Goal: Task Accomplishment & Management: Use online tool/utility

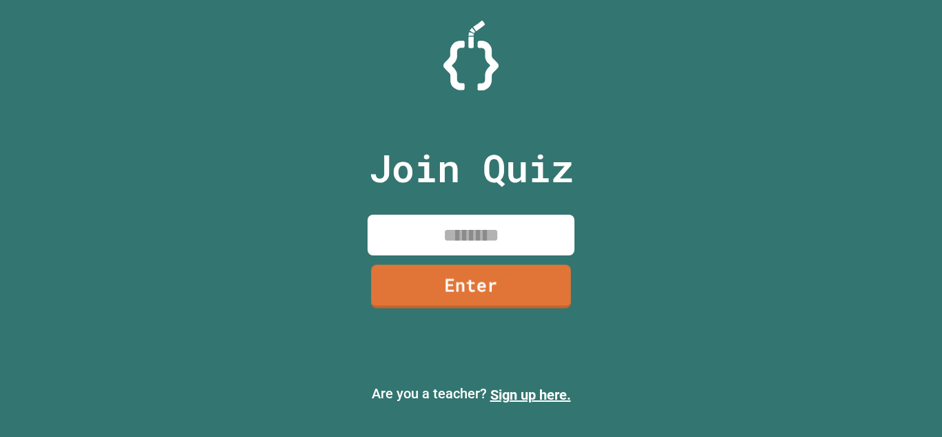
click at [432, 235] on input at bounding box center [471, 235] width 207 height 41
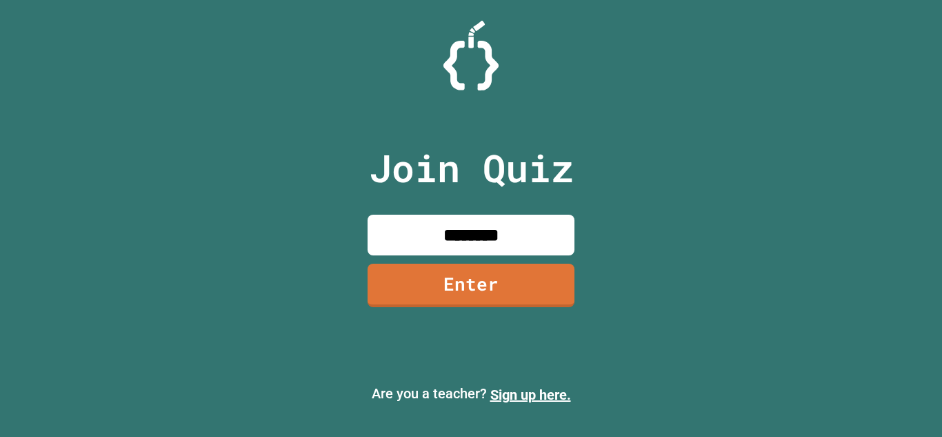
type input "********"
click at [517, 286] on link "Enter" at bounding box center [471, 285] width 207 height 43
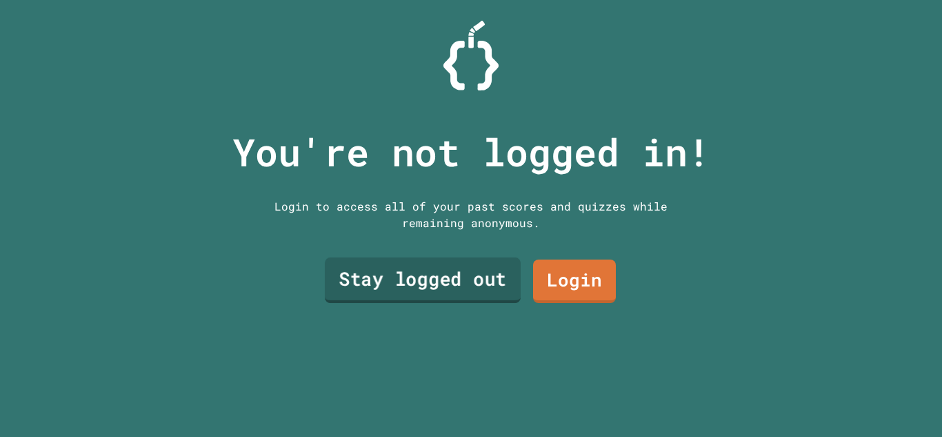
click at [385, 296] on link "Stay logged out" at bounding box center [423, 280] width 196 height 46
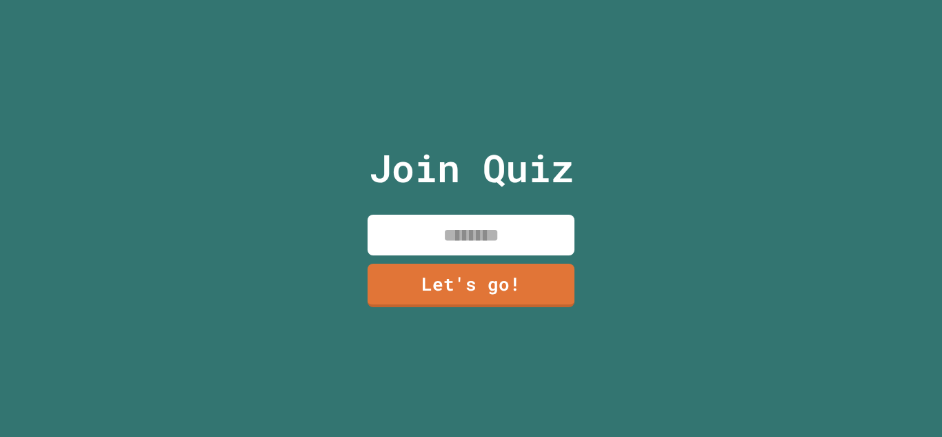
click at [436, 244] on input at bounding box center [471, 235] width 207 height 41
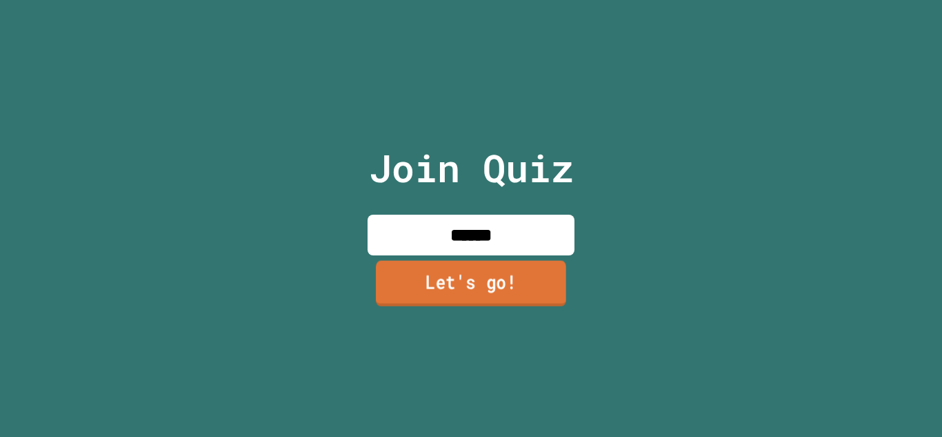
type input "******"
click at [419, 291] on link "Let's go!" at bounding box center [471, 283] width 190 height 46
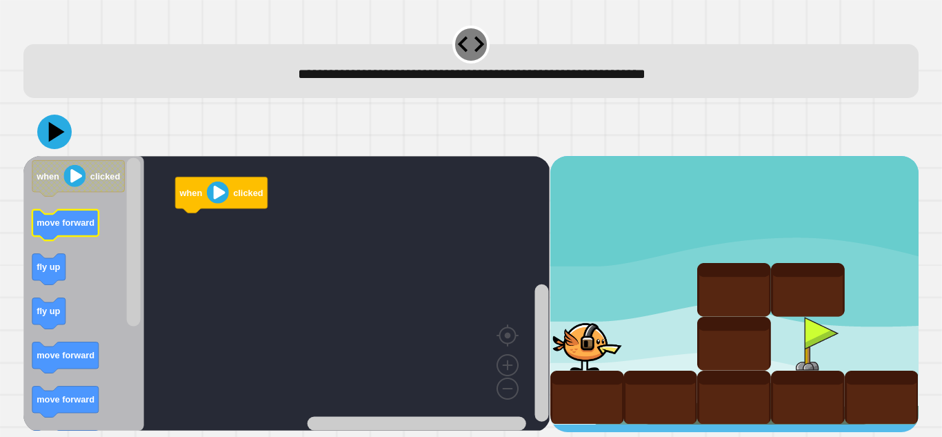
click at [69, 224] on text "move forward" at bounding box center [66, 222] width 58 height 10
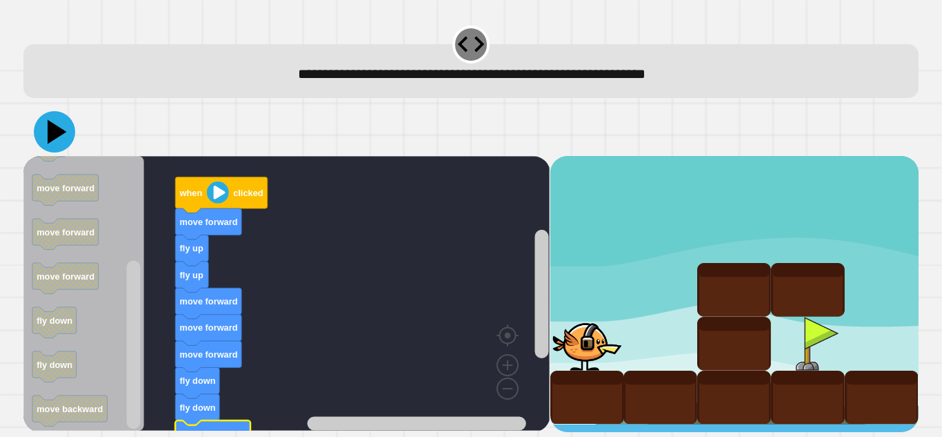
click at [61, 122] on icon at bounding box center [54, 131] width 41 height 41
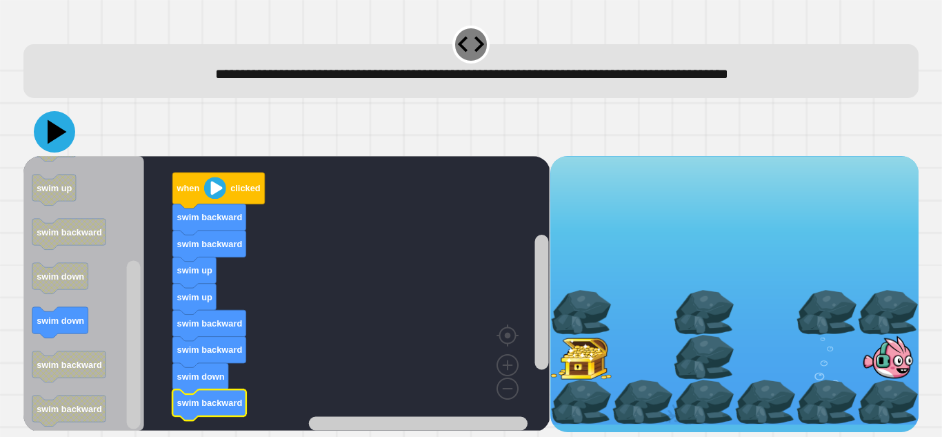
click at [57, 127] on icon at bounding box center [54, 131] width 41 height 41
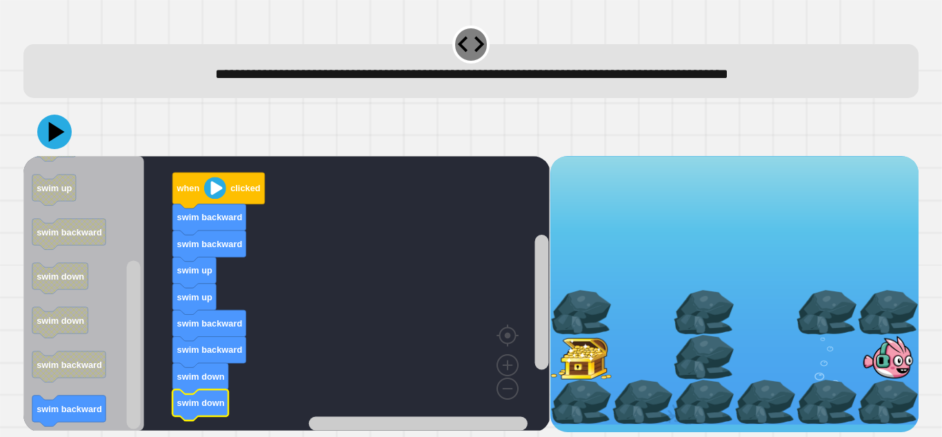
click at [112, 415] on icon "Blockly Workspace" at bounding box center [83, 293] width 121 height 275
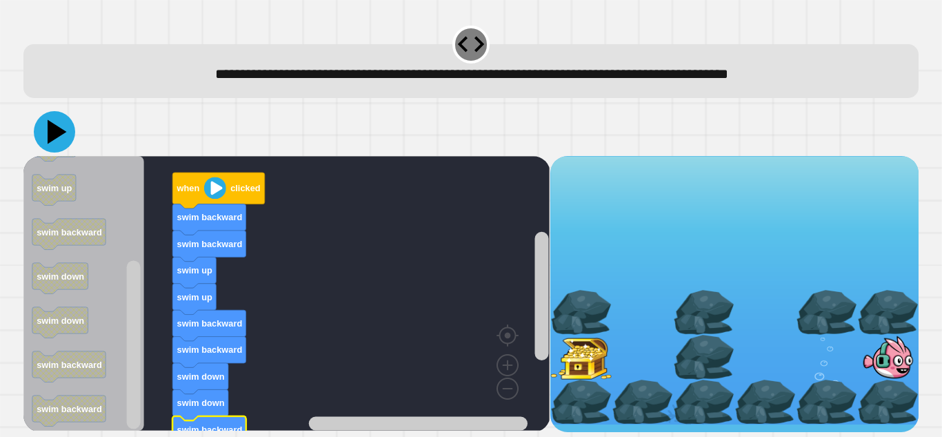
click at [50, 135] on icon at bounding box center [57, 132] width 19 height 24
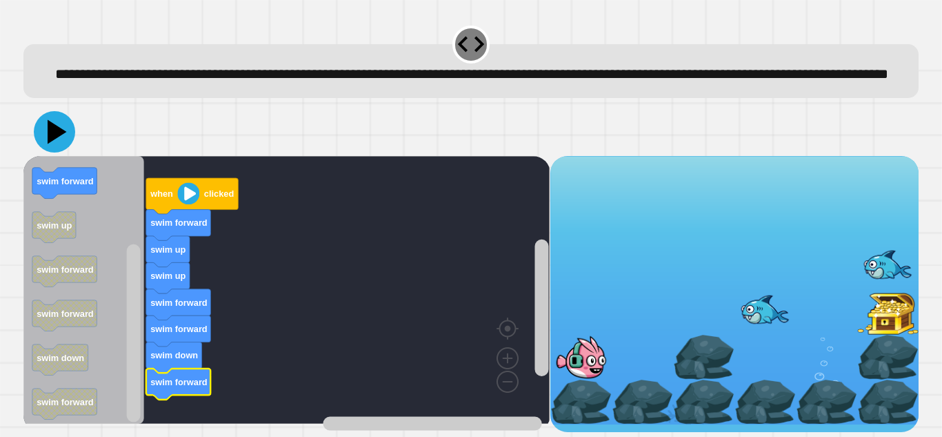
click at [44, 152] on icon at bounding box center [54, 131] width 41 height 41
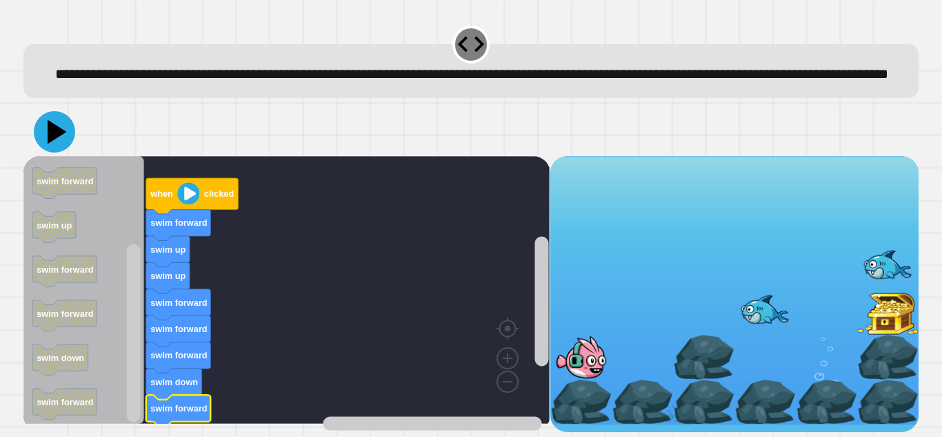
click at [57, 144] on icon at bounding box center [57, 132] width 19 height 24
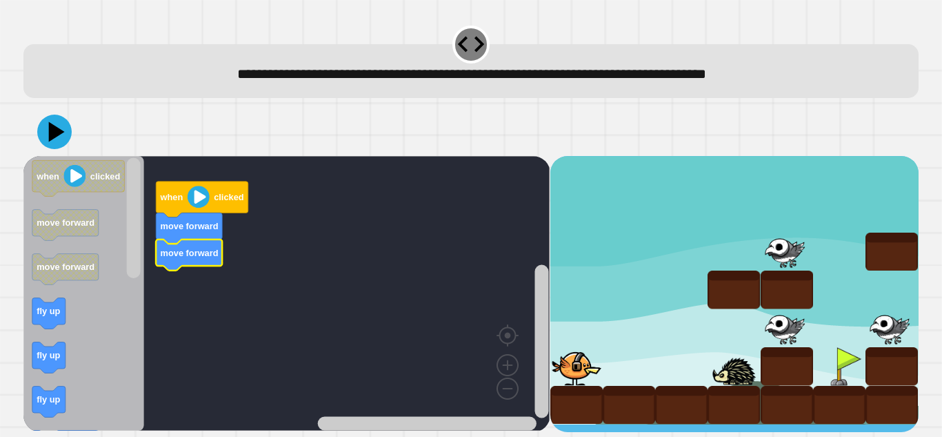
click at [30, 316] on icon "Blockly Workspace" at bounding box center [83, 293] width 121 height 275
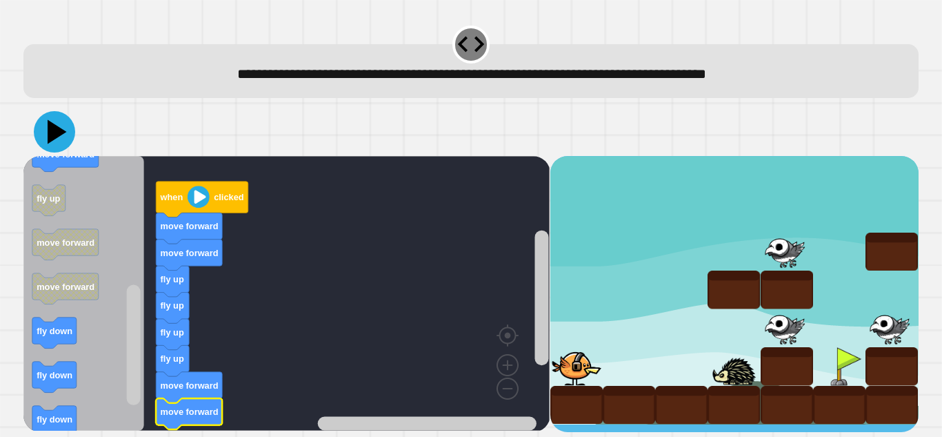
click at [59, 130] on icon at bounding box center [54, 131] width 41 height 41
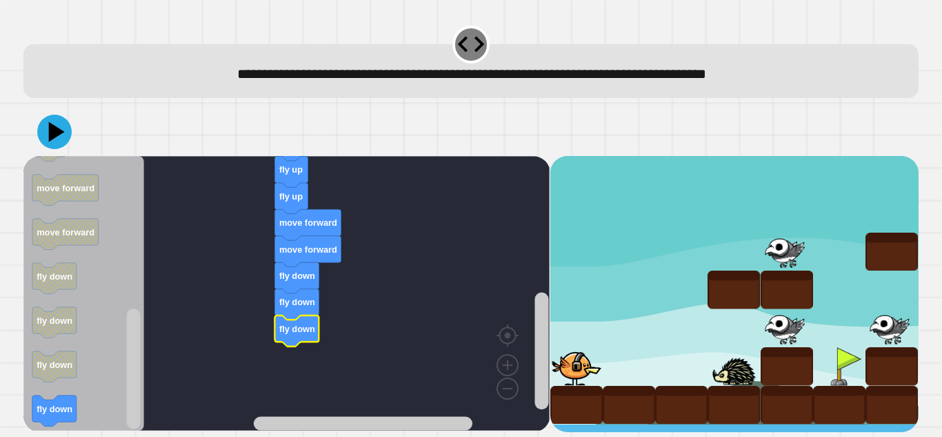
click at [54, 152] on div at bounding box center [471, 132] width 896 height 48
click at [48, 135] on icon at bounding box center [54, 131] width 41 height 41
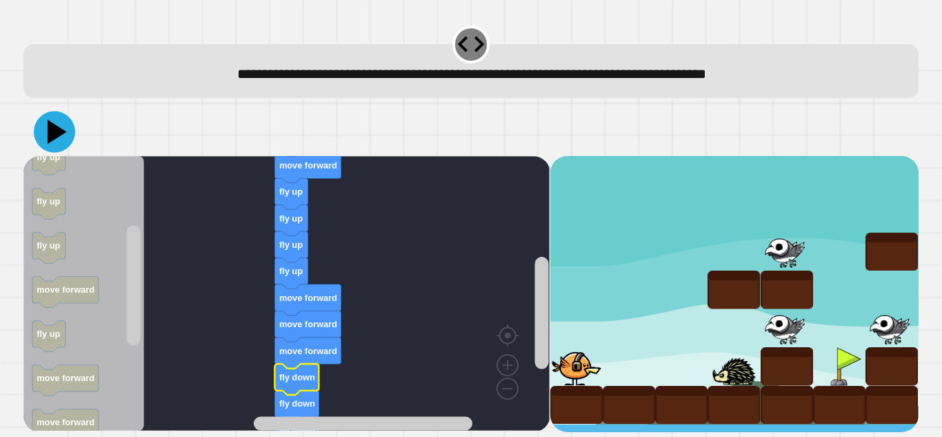
click at [64, 135] on icon at bounding box center [54, 131] width 41 height 41
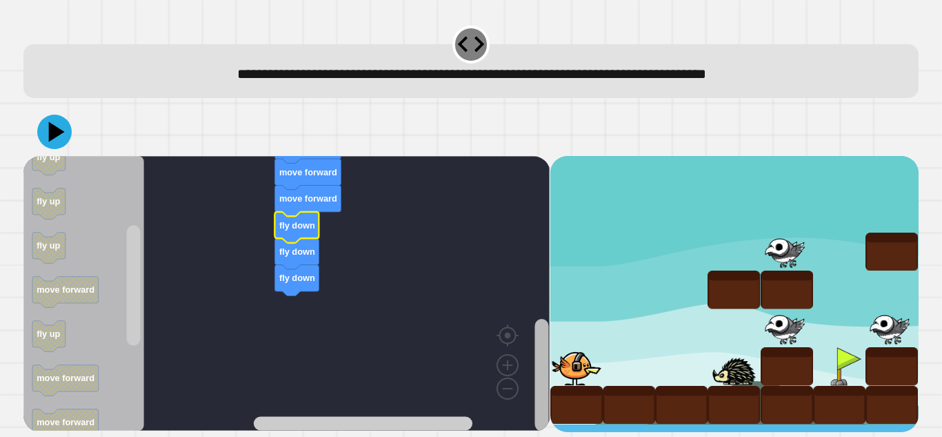
click at [543, 433] on div "when clicked move forward move forward fly up fly up fly up fly up move forward…" at bounding box center [471, 270] width 904 height 334
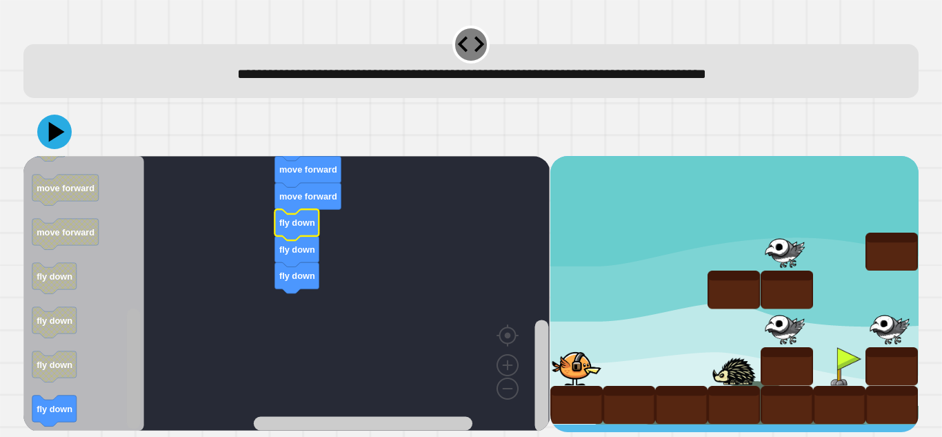
click at [132, 436] on html "**********" at bounding box center [471, 218] width 942 height 437
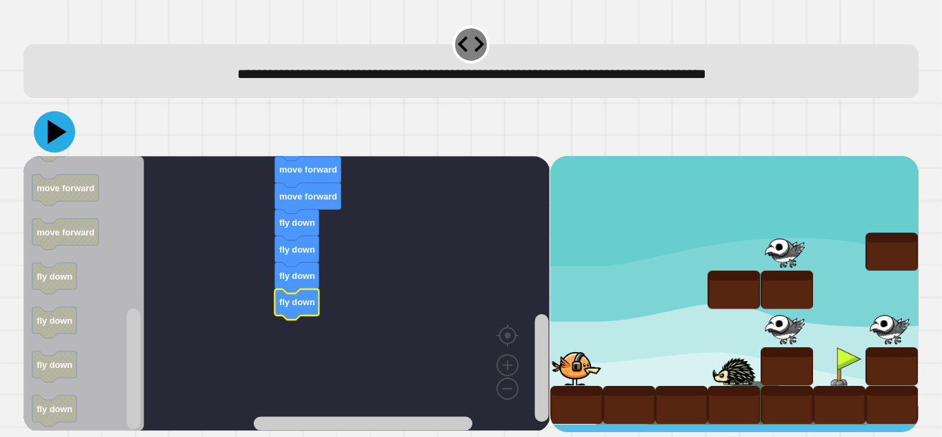
click at [41, 130] on icon at bounding box center [54, 131] width 41 height 41
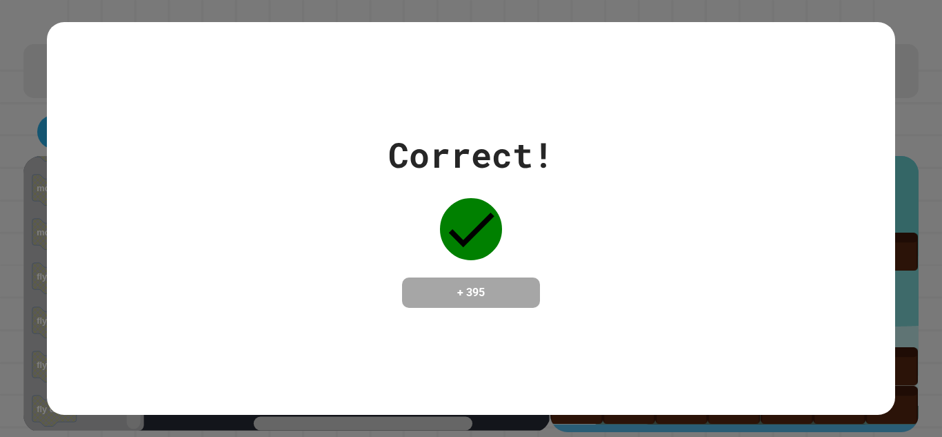
click at [543, 319] on div "**********" at bounding box center [471, 218] width 942 height 437
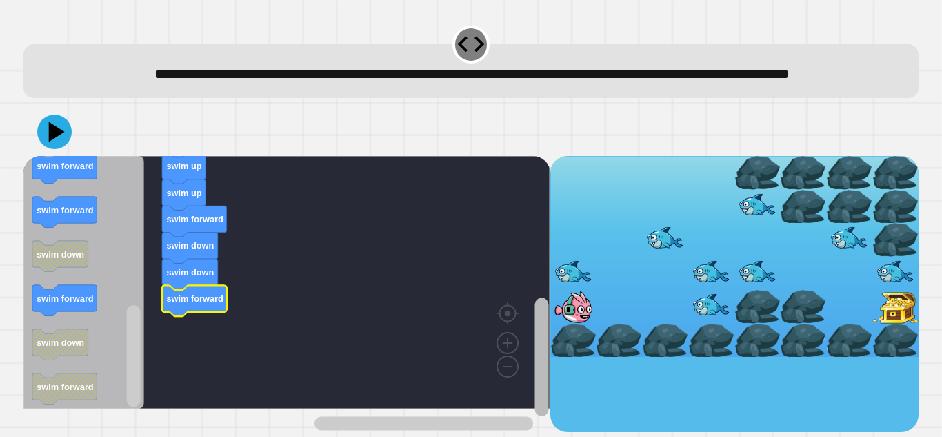
click at [551, 372] on div "when clicked swim forward swim up swim up swim up swim forward swim down swim d…" at bounding box center [471, 294] width 896 height 276
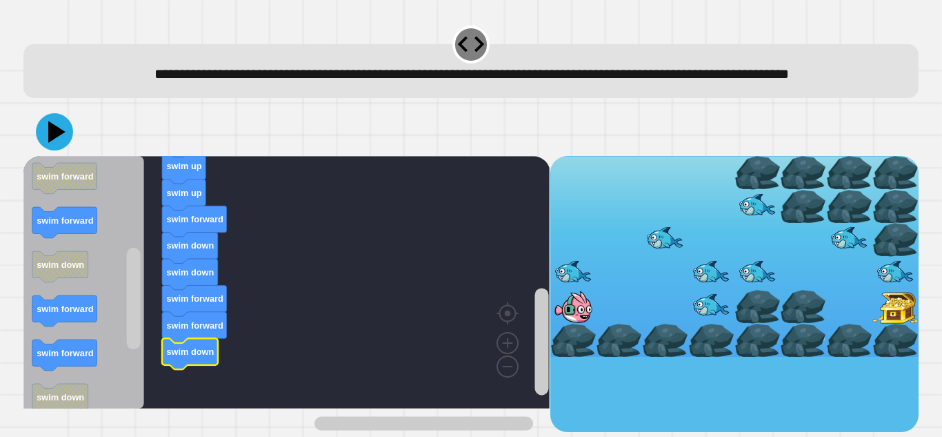
click at [63, 150] on icon at bounding box center [54, 131] width 37 height 37
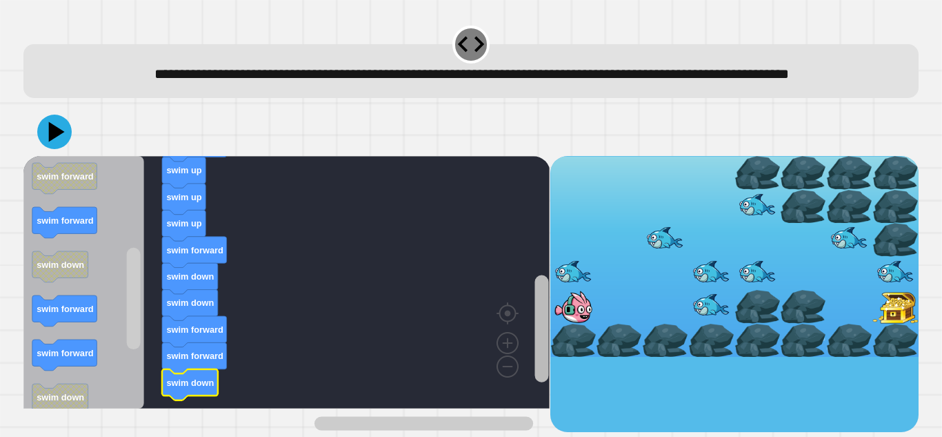
click at [537, 331] on rect "Blockly Workspace" at bounding box center [542, 328] width 14 height 107
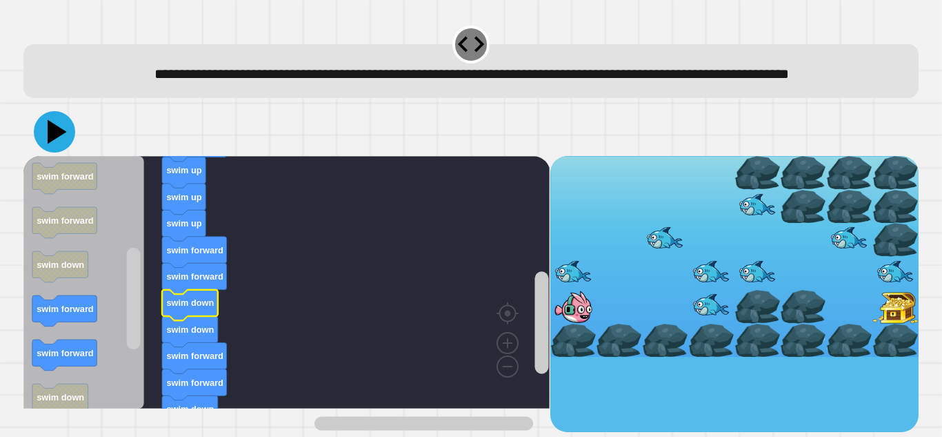
click at [48, 152] on icon at bounding box center [54, 131] width 41 height 41
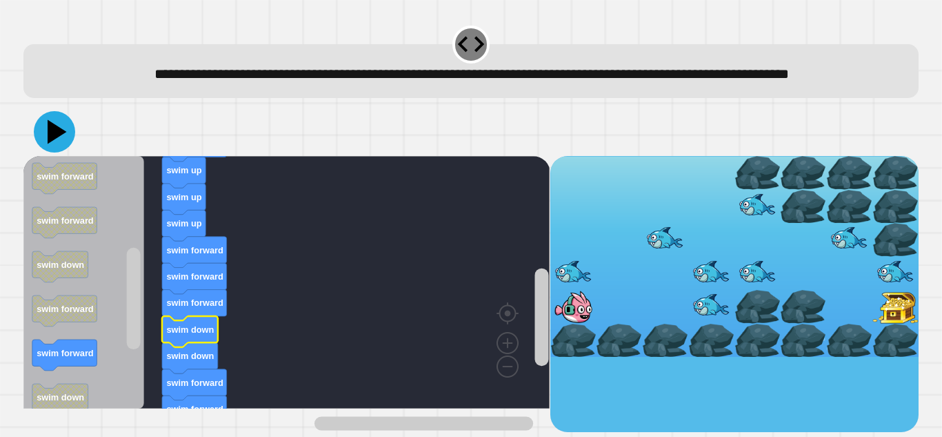
click at [62, 152] on icon at bounding box center [54, 131] width 41 height 41
click at [66, 152] on icon at bounding box center [54, 131] width 41 height 41
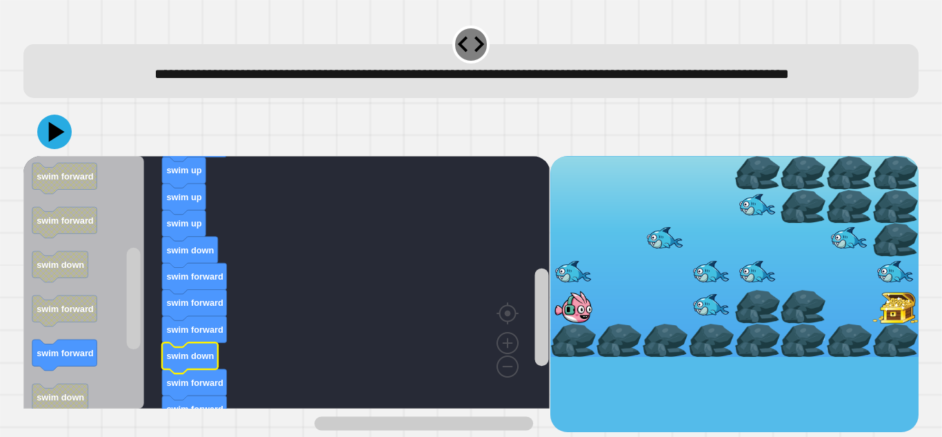
click at [70, 156] on div at bounding box center [471, 132] width 896 height 48
click at [57, 152] on icon at bounding box center [54, 131] width 41 height 41
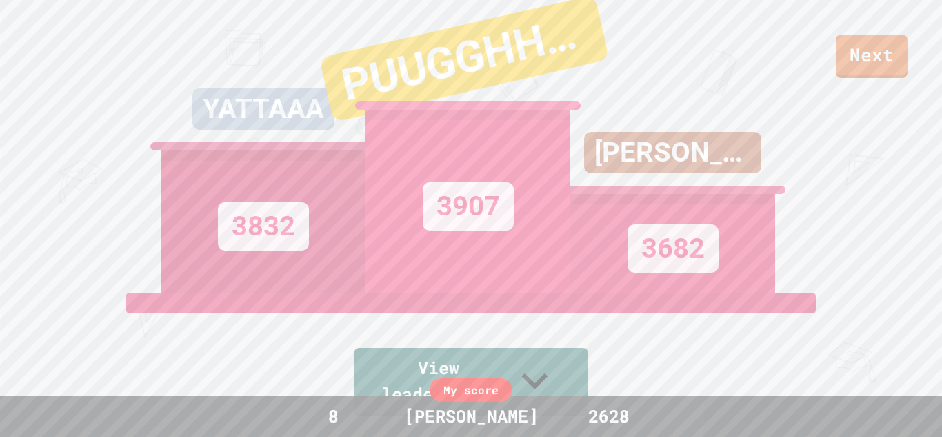
click at [836, 79] on div "Next YATTAAA 3832 PUUGGHHPUUGGHHH 3907 [PERSON_NAME] 3682 View leaderboard" at bounding box center [471, 218] width 942 height 437
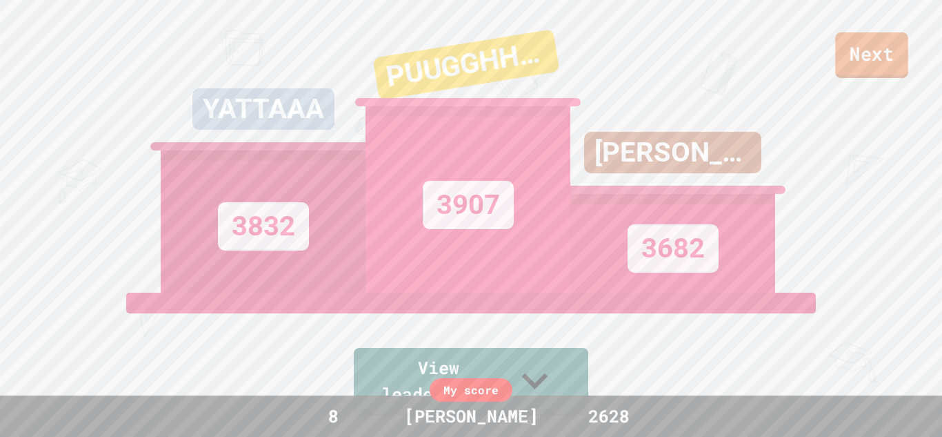
click at [853, 74] on link "Next" at bounding box center [871, 55] width 73 height 46
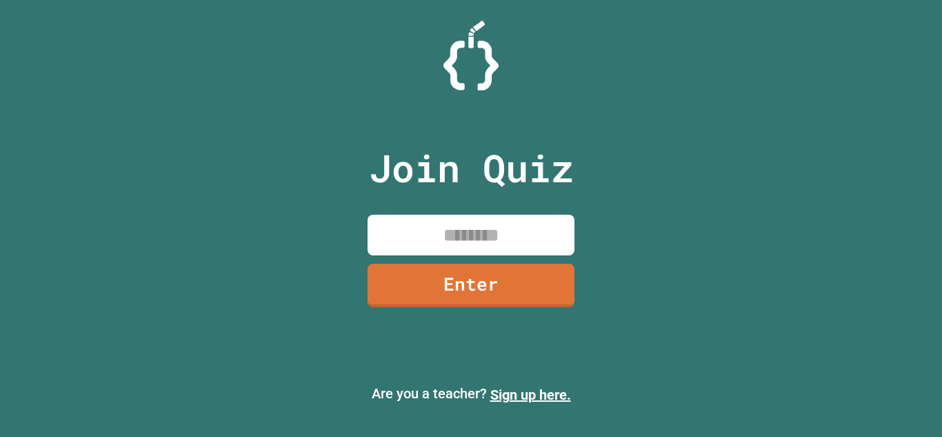
click at [473, 237] on input at bounding box center [471, 235] width 207 height 41
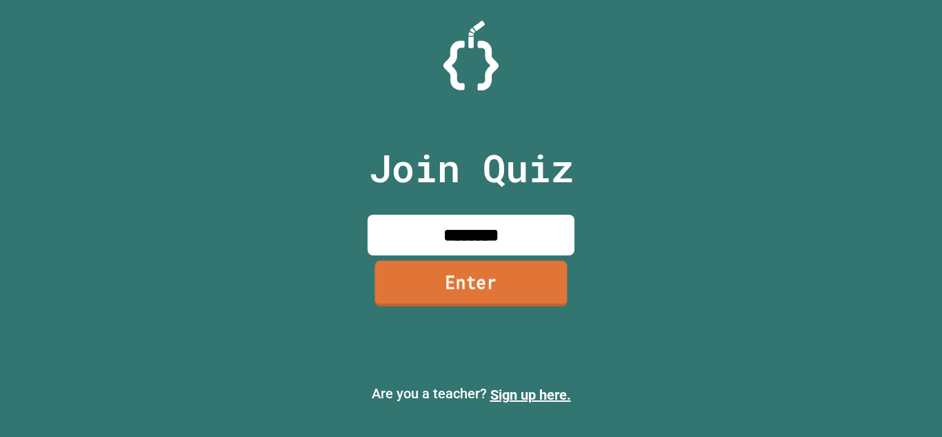
type input "********"
click at [508, 277] on link "Enter" at bounding box center [471, 283] width 192 height 46
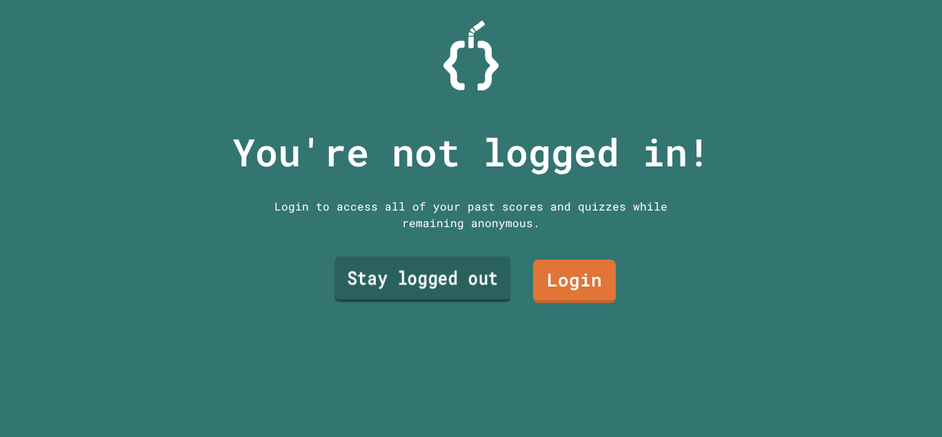
click at [468, 291] on link "Stay logged out" at bounding box center [423, 280] width 177 height 46
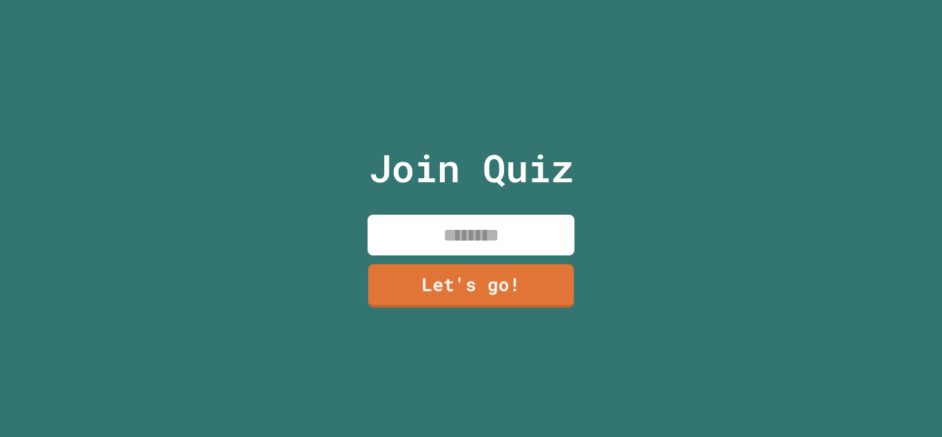
click at [469, 251] on input at bounding box center [471, 235] width 207 height 41
type input "******"
click at [467, 280] on link "Let's go!" at bounding box center [471, 284] width 209 height 46
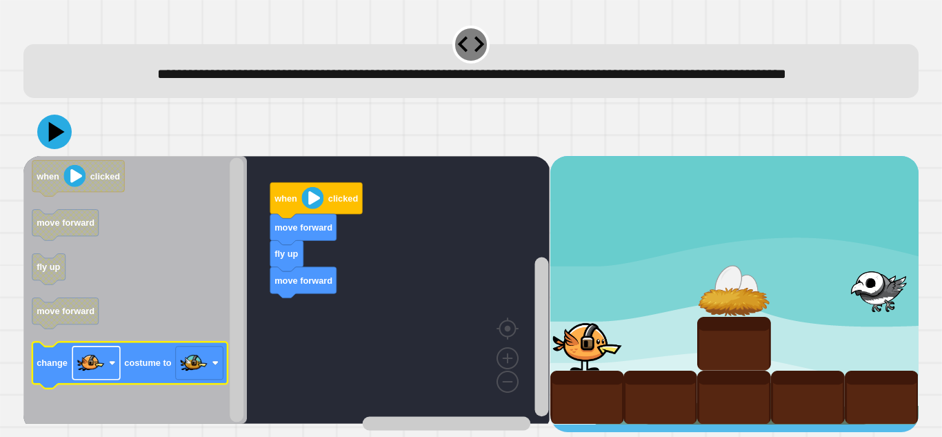
click at [99, 377] on image "Blockly Workspace" at bounding box center [91, 363] width 28 height 28
click at [198, 377] on image "Blockly Workspace" at bounding box center [194, 363] width 28 height 28
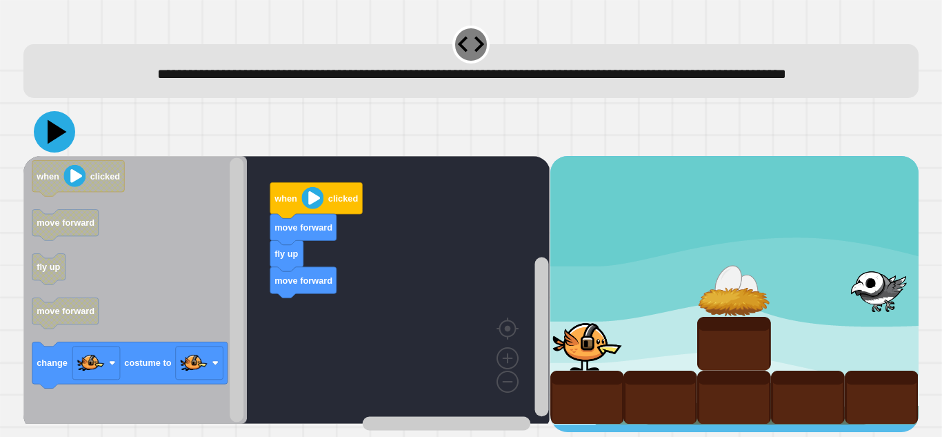
click at [57, 152] on icon at bounding box center [54, 131] width 41 height 41
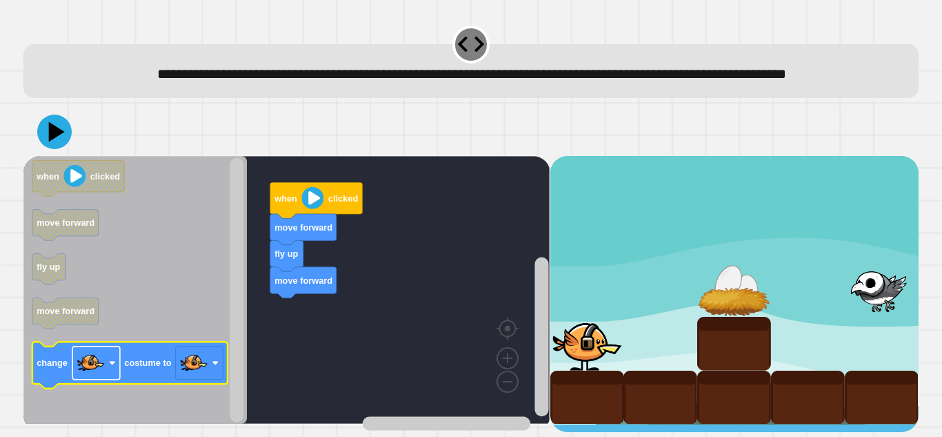
click at [97, 373] on rect "Blockly Workspace" at bounding box center [96, 362] width 48 height 33
click at [221, 379] on rect "Blockly Workspace" at bounding box center [200, 362] width 48 height 33
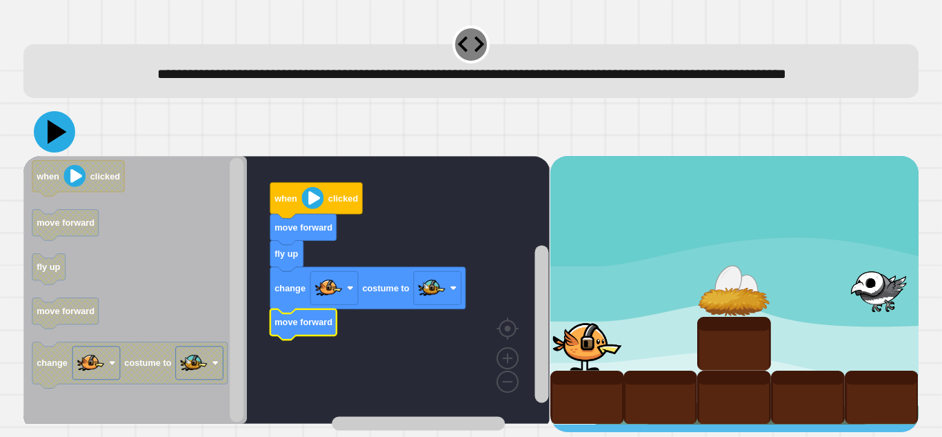
click at [62, 148] on icon at bounding box center [54, 131] width 41 height 41
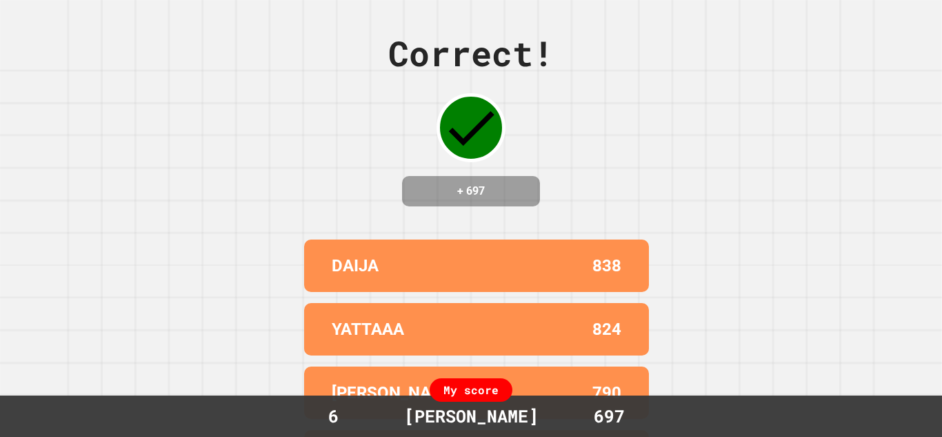
click at [609, 230] on div "Correct! + 697 DAIJA 838 YATTAAA 824 [PERSON_NAME] 790 [PERSON_NAME] 788 PUUGGH…" at bounding box center [471, 218] width 942 height 437
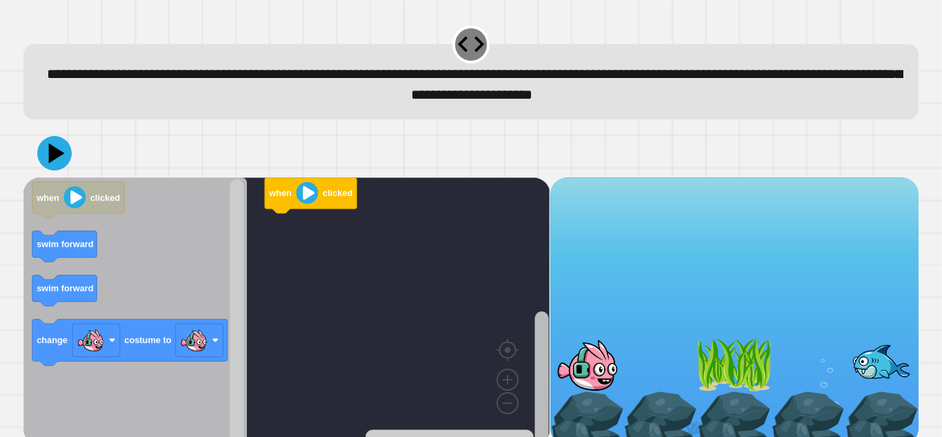
click at [538, 373] on rect "Blockly Workspace" at bounding box center [542, 378] width 14 height 134
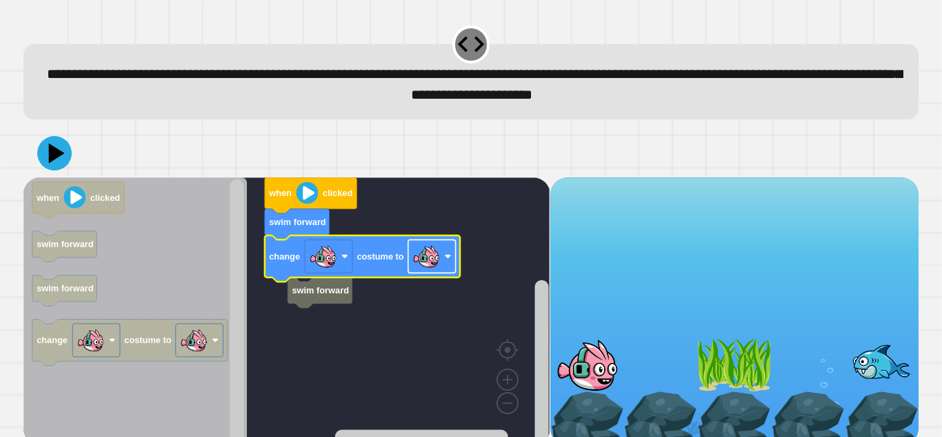
click at [431, 266] on image "Blockly Workspace" at bounding box center [427, 256] width 28 height 28
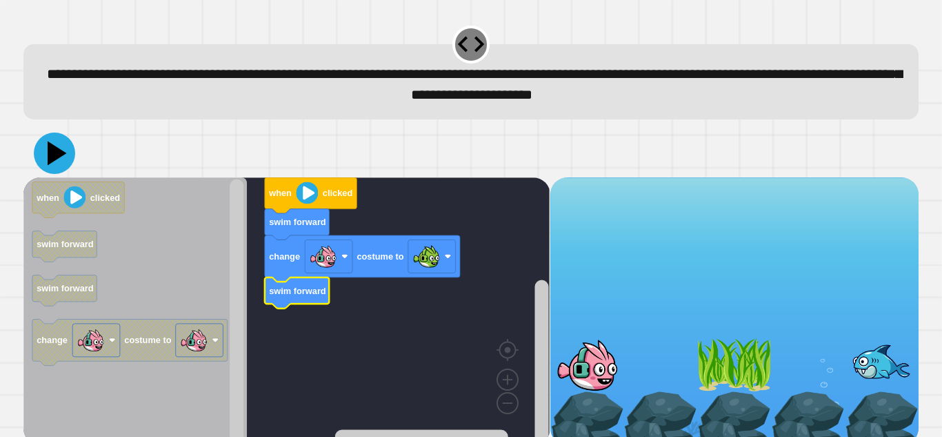
click at [49, 157] on icon at bounding box center [57, 153] width 19 height 24
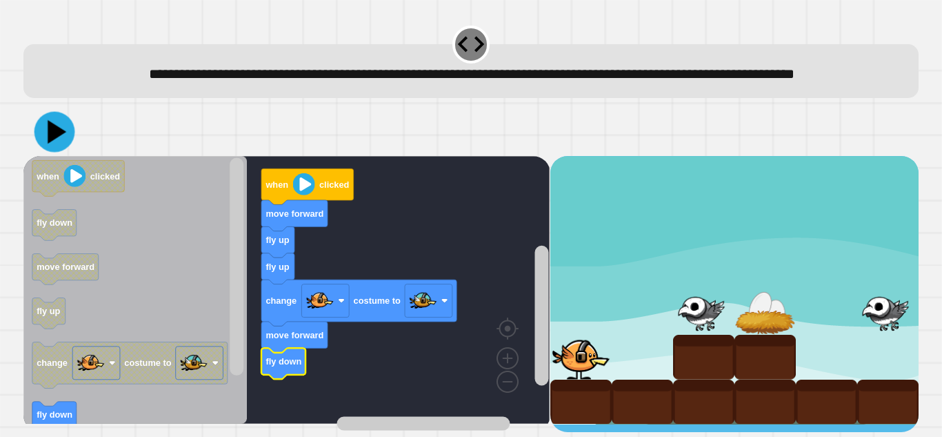
click at [41, 152] on icon at bounding box center [54, 132] width 41 height 41
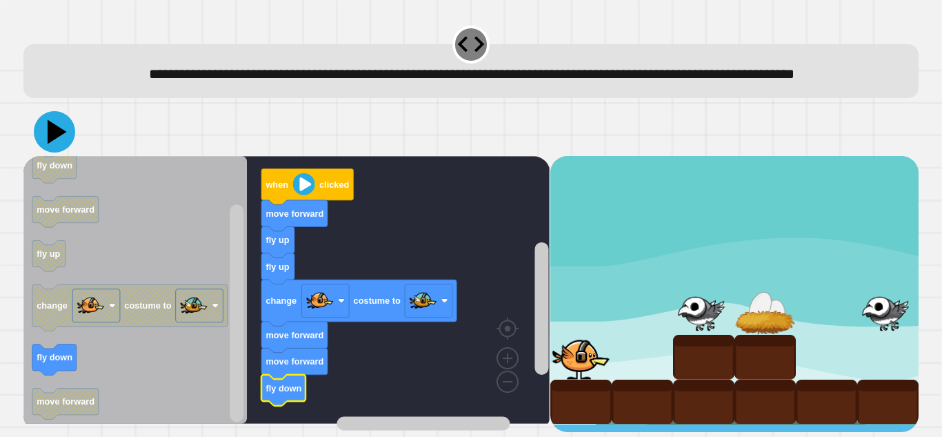
click at [61, 144] on icon at bounding box center [57, 132] width 19 height 24
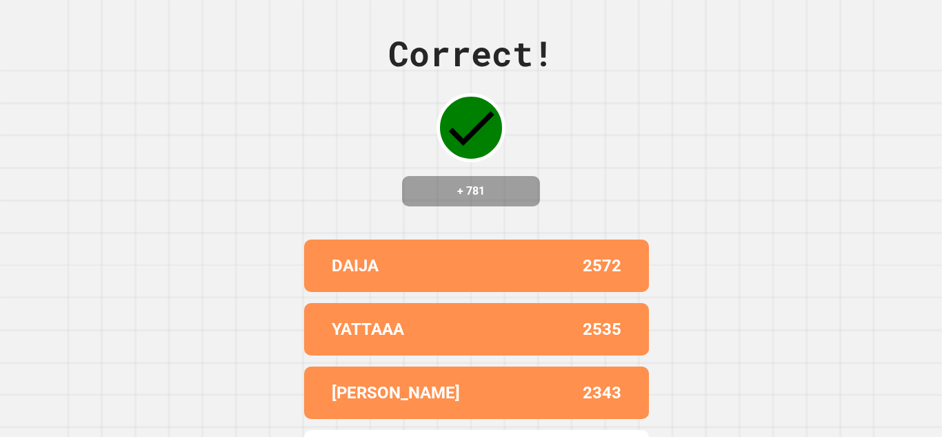
scroll to position [127, 0]
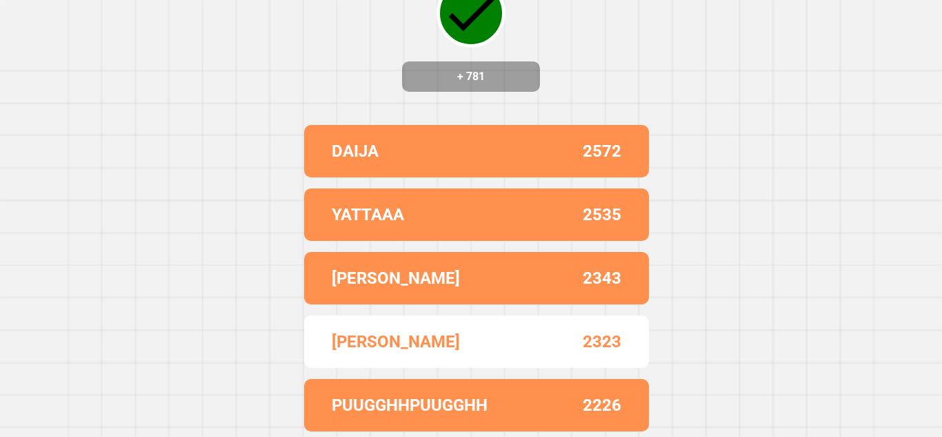
drag, startPoint x: 942, startPoint y: 202, endPoint x: 933, endPoint y: 458, distance: 256.1
click at [933, 436] on html "We are updating our servers at 7PM EST [DATE]. [PERSON_NAME] should continue to…" at bounding box center [471, 218] width 942 height 437
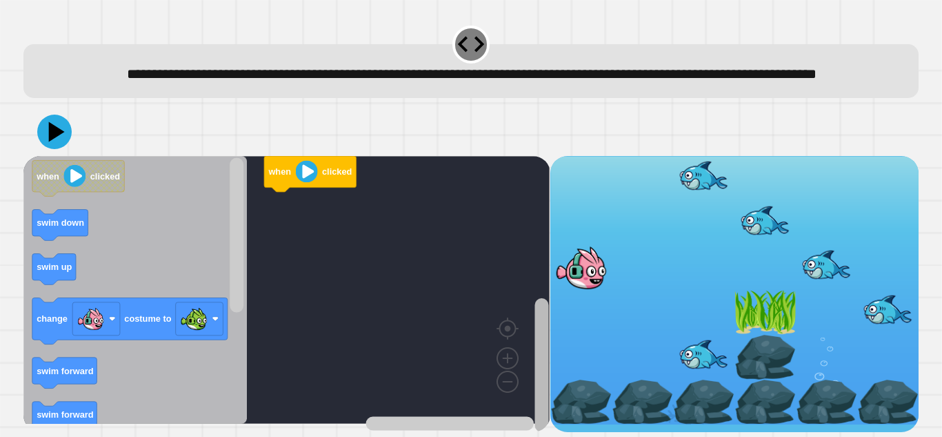
click at [537, 369] on rect "Blockly Workspace" at bounding box center [542, 365] width 14 height 134
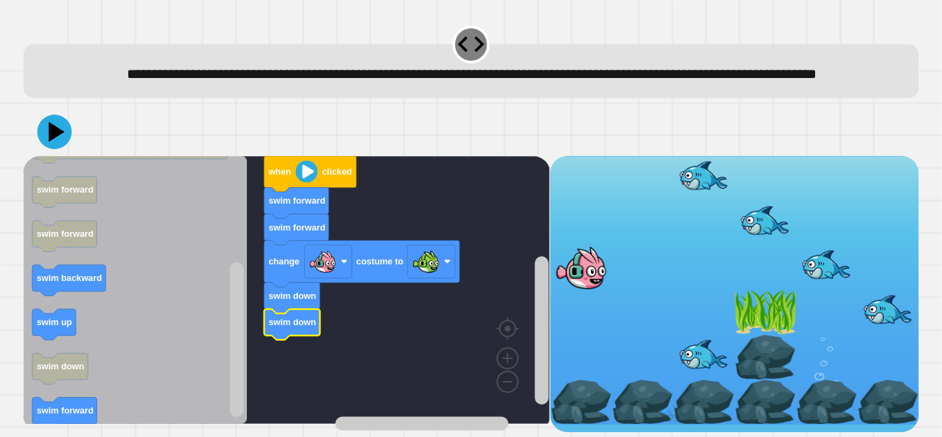
click at [50, 149] on icon at bounding box center [54, 132] width 34 height 34
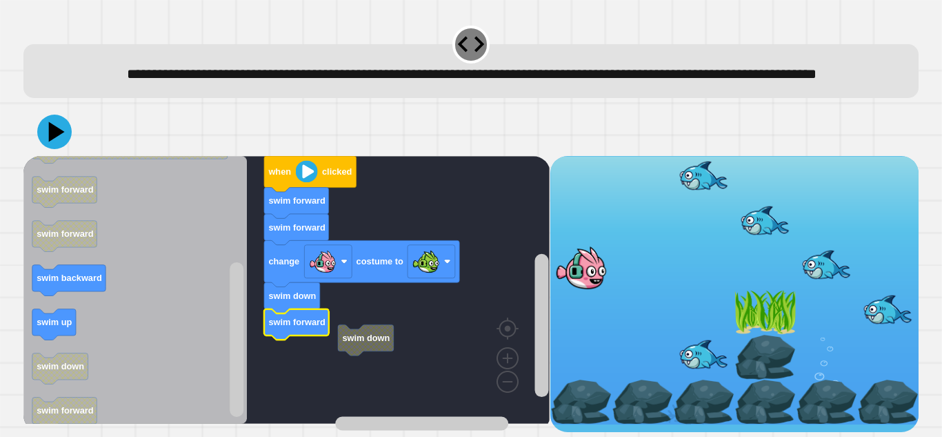
click at [70, 156] on div at bounding box center [471, 132] width 896 height 48
click at [61, 152] on icon at bounding box center [54, 131] width 41 height 41
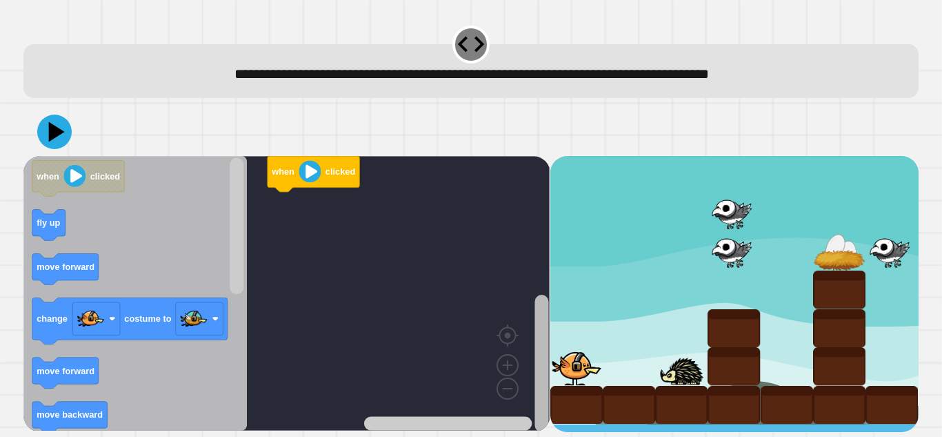
click at [532, 354] on div "when clicked when clicked fly up move forward change costume to move forward mo…" at bounding box center [286, 294] width 526 height 276
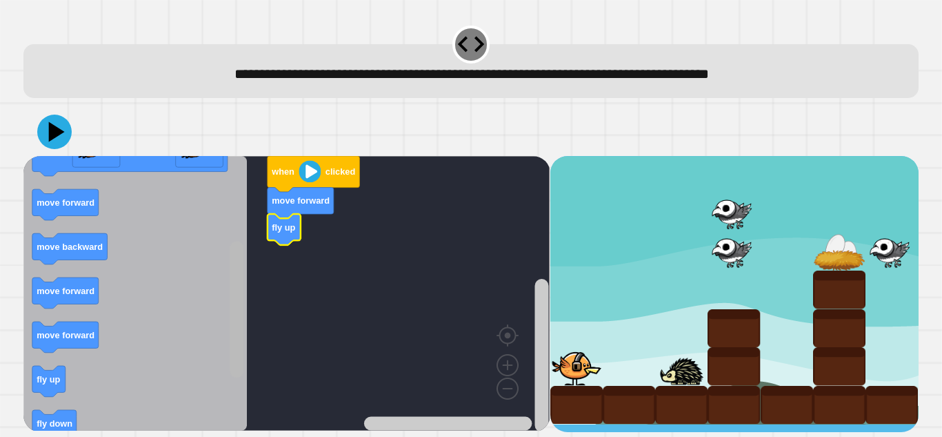
click at [246, 332] on div "when clicked move forward fly up when clicked fly up move forward change costum…" at bounding box center [286, 294] width 526 height 276
click at [245, 343] on div "when clicked move forward fly up when clicked fly up move forward change costum…" at bounding box center [286, 294] width 526 height 276
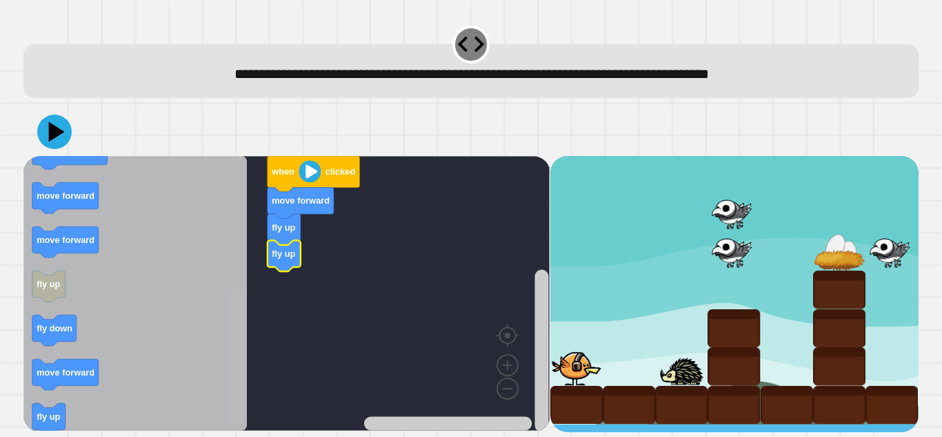
click at [233, 403] on rect "Blockly Workspace" at bounding box center [237, 356] width 14 height 137
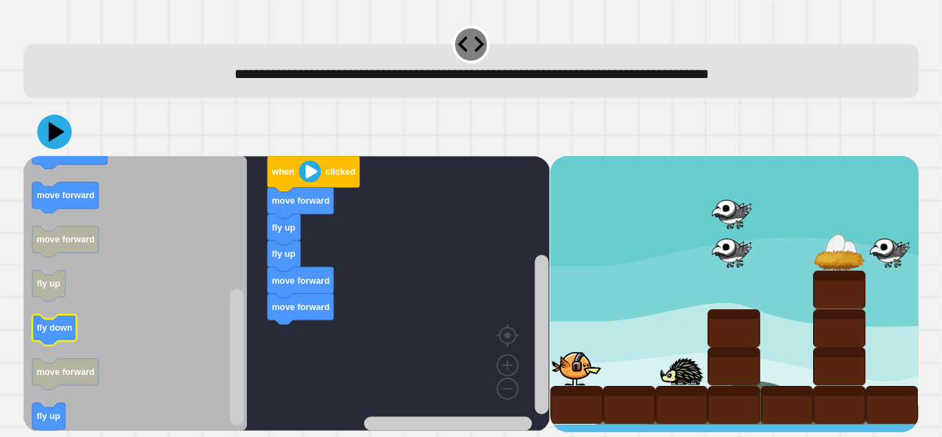
click at [60, 328] on text "fly down" at bounding box center [55, 328] width 36 height 10
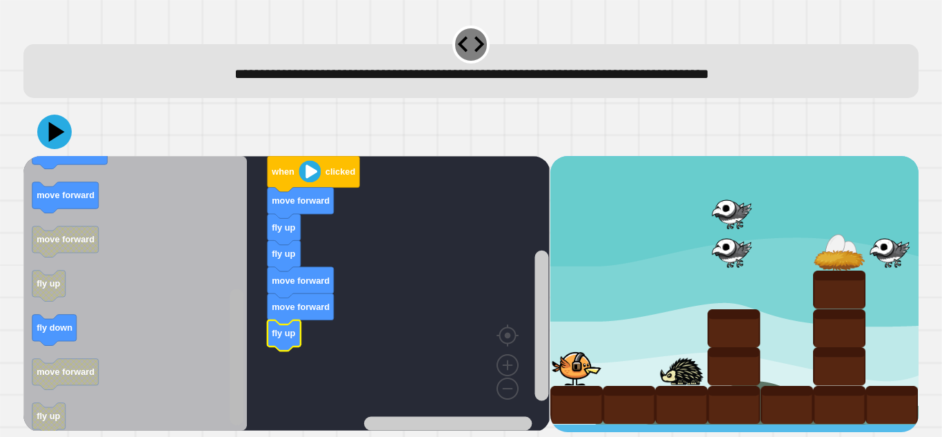
click at [231, 360] on rect "Blockly Workspace" at bounding box center [237, 356] width 14 height 137
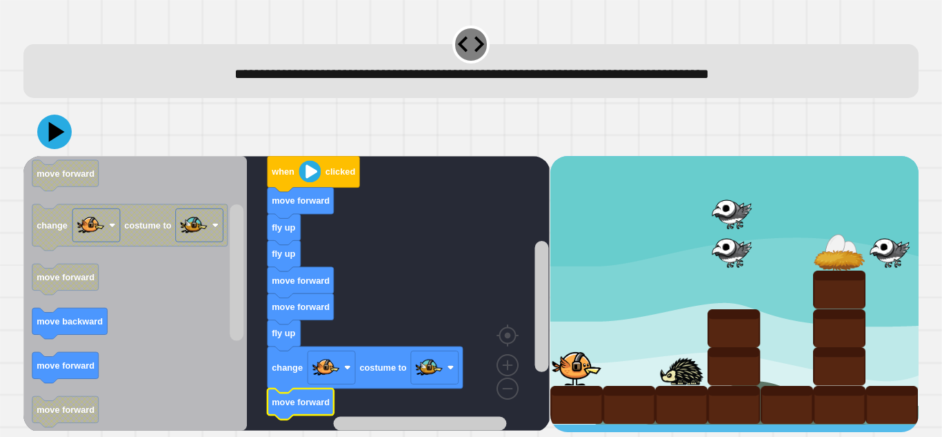
click at [66, 141] on icon at bounding box center [54, 132] width 34 height 34
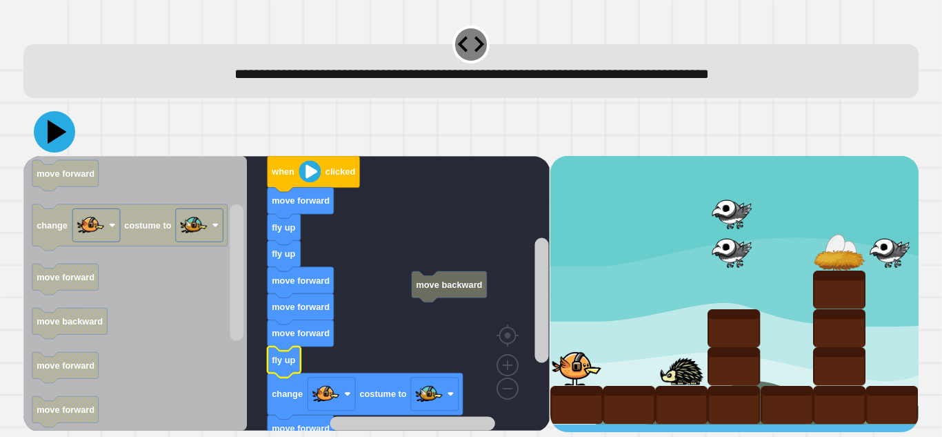
click at [63, 139] on icon at bounding box center [54, 131] width 41 height 41
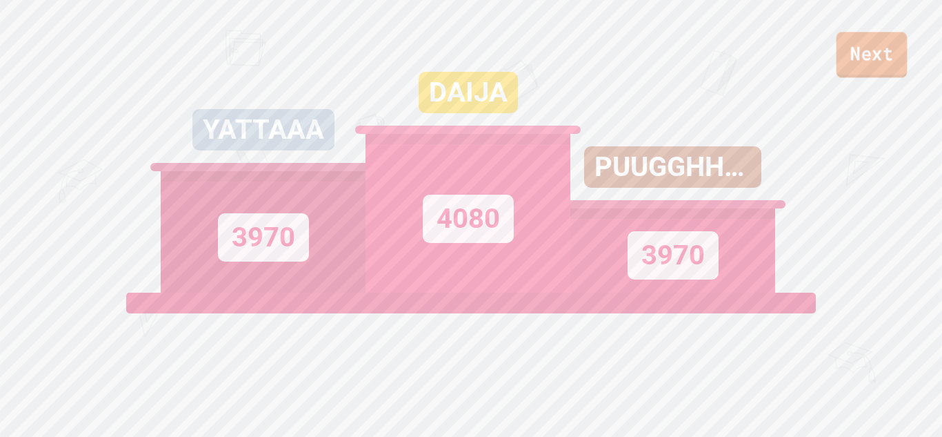
click at [884, 55] on link "Next" at bounding box center [872, 55] width 71 height 46
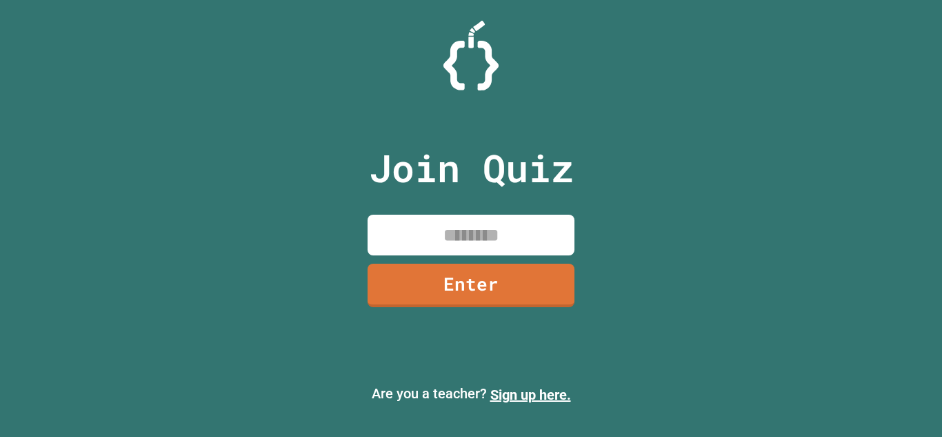
click at [449, 235] on input at bounding box center [471, 235] width 207 height 41
type input "********"
click at [490, 279] on link "Enter" at bounding box center [471, 285] width 207 height 43
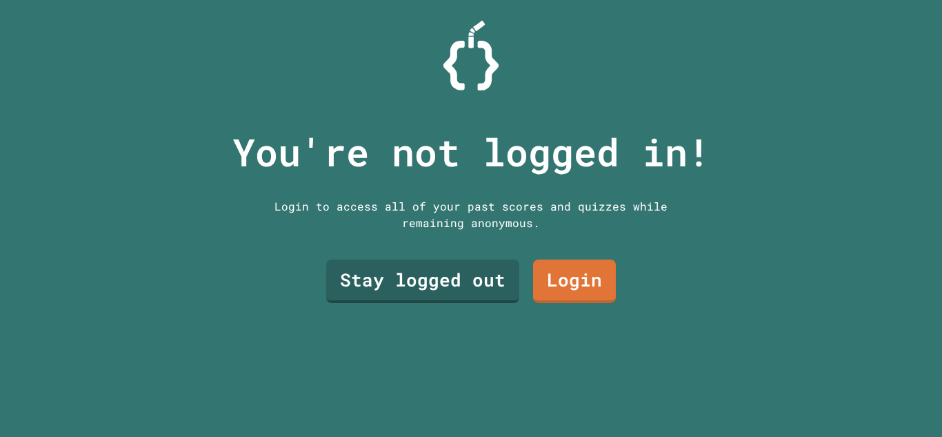
click at [455, 291] on link "Stay logged out" at bounding box center [422, 280] width 193 height 43
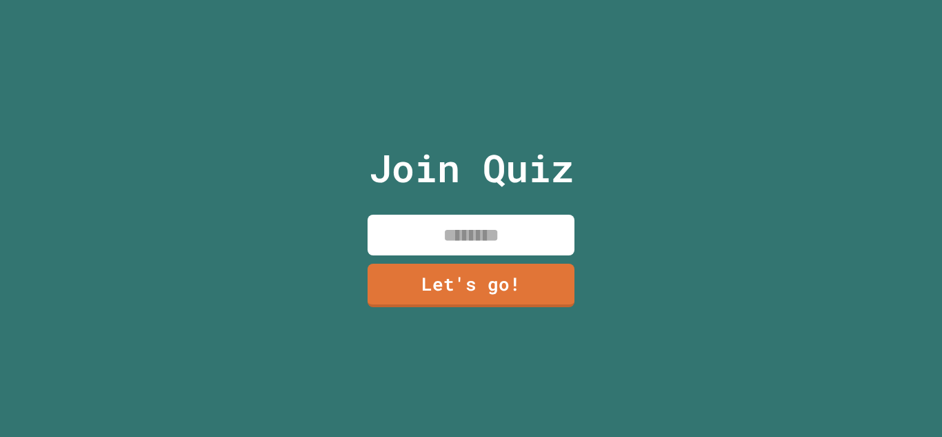
click at [504, 230] on input at bounding box center [471, 235] width 207 height 41
type input "******"
click at [444, 280] on link "Let's go!" at bounding box center [471, 285] width 208 height 44
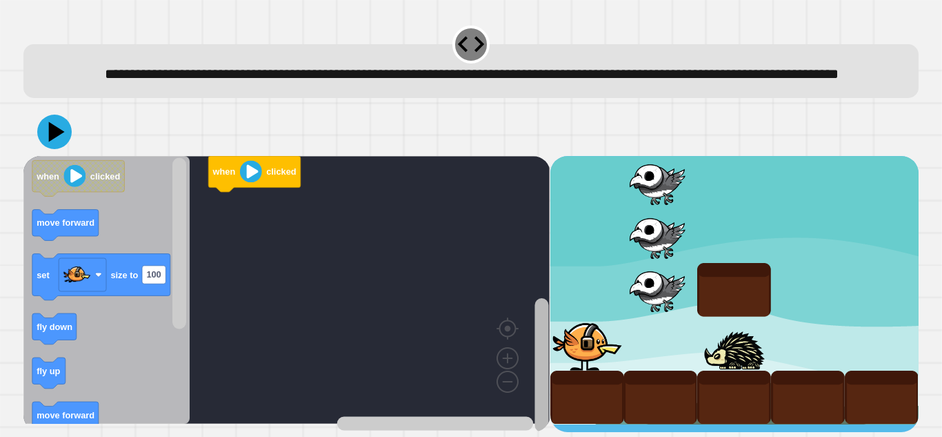
click at [533, 375] on g "Blockly Workspace" at bounding box center [541, 307] width 17 height 250
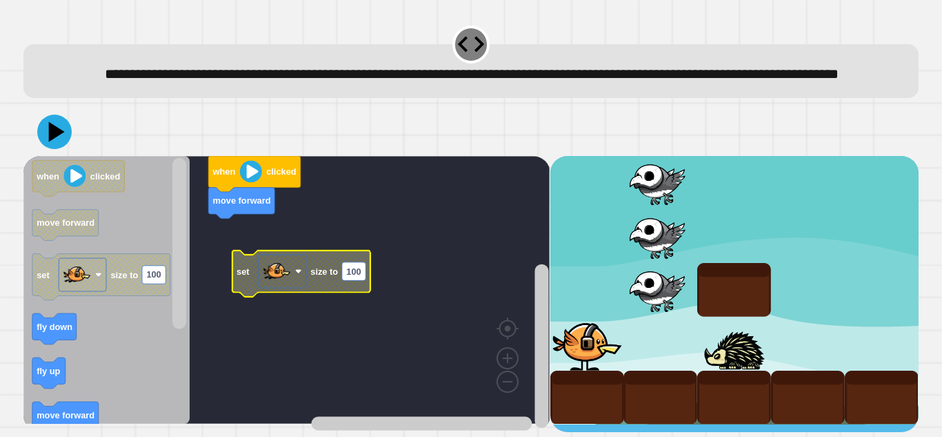
click at [348, 277] on text "100" at bounding box center [353, 271] width 14 height 10
type input "*"
click at [306, 327] on rect "Blockly Workspace" at bounding box center [286, 290] width 526 height 268
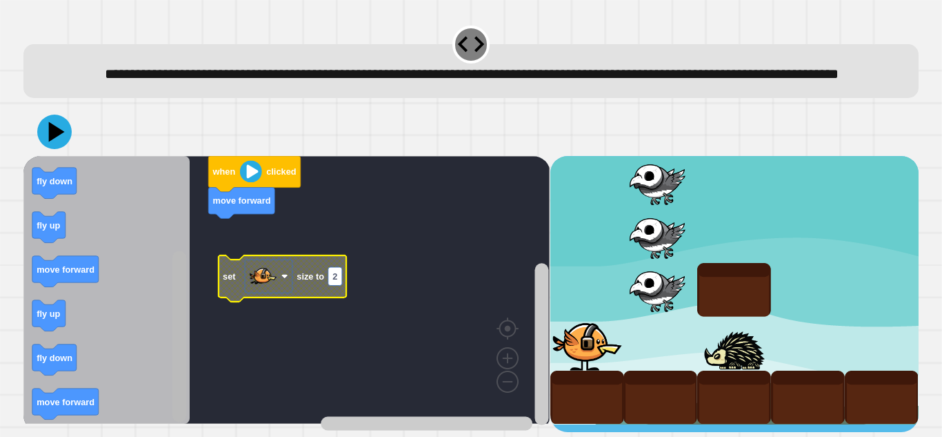
click at [159, 436] on html "**********" at bounding box center [471, 218] width 942 height 437
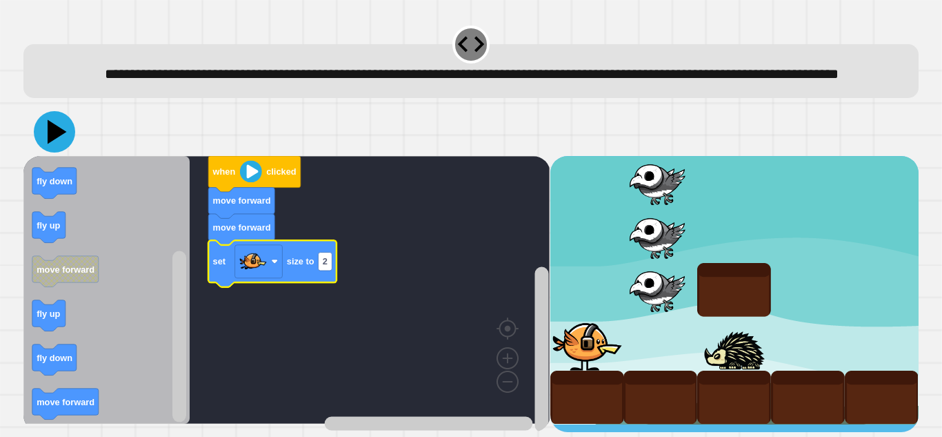
click at [62, 152] on icon at bounding box center [54, 131] width 41 height 41
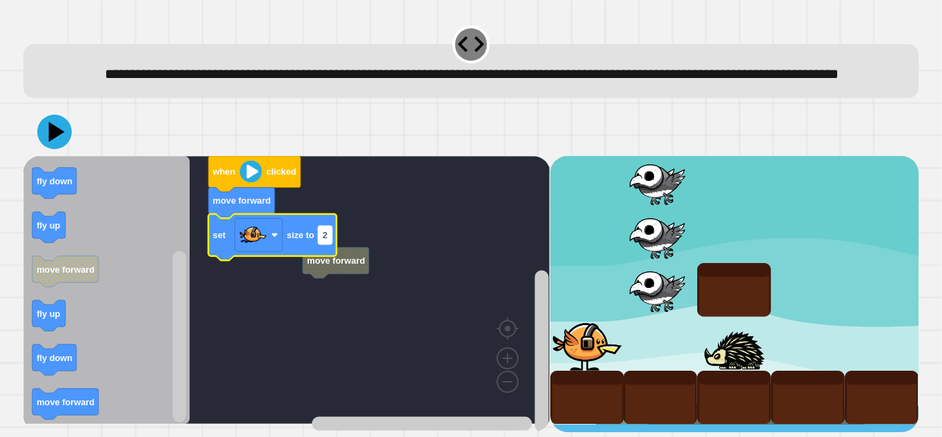
click at [324, 240] on text "2" at bounding box center [325, 235] width 5 height 10
type input "***"
click at [412, 322] on rect "Blockly Workspace" at bounding box center [286, 290] width 526 height 268
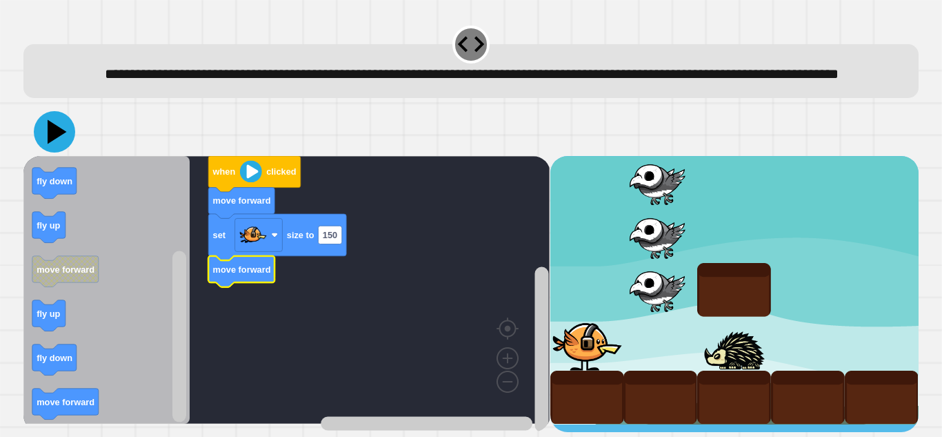
click at [60, 152] on icon at bounding box center [54, 131] width 41 height 41
click at [178, 299] on rect "Blockly Workspace" at bounding box center [179, 336] width 14 height 171
click at [330, 240] on text "150" at bounding box center [330, 235] width 14 height 10
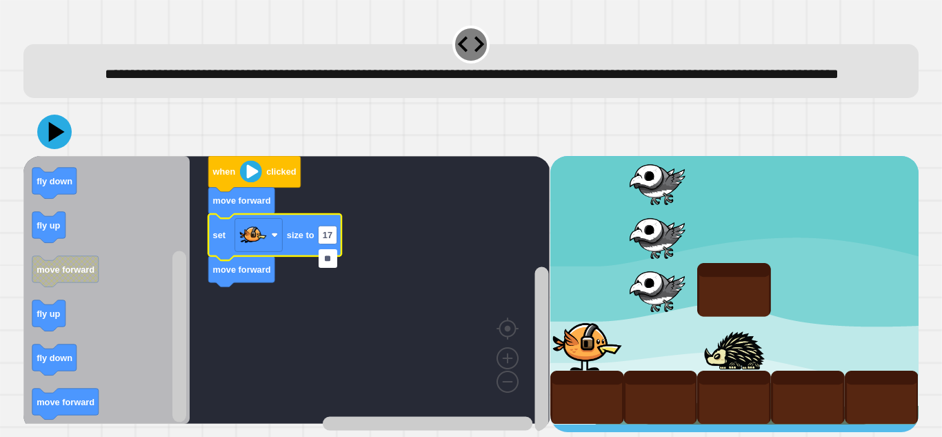
type input "***"
click at [409, 281] on rect "Blockly Workspace" at bounding box center [286, 290] width 526 height 268
click at [68, 149] on icon at bounding box center [54, 132] width 34 height 34
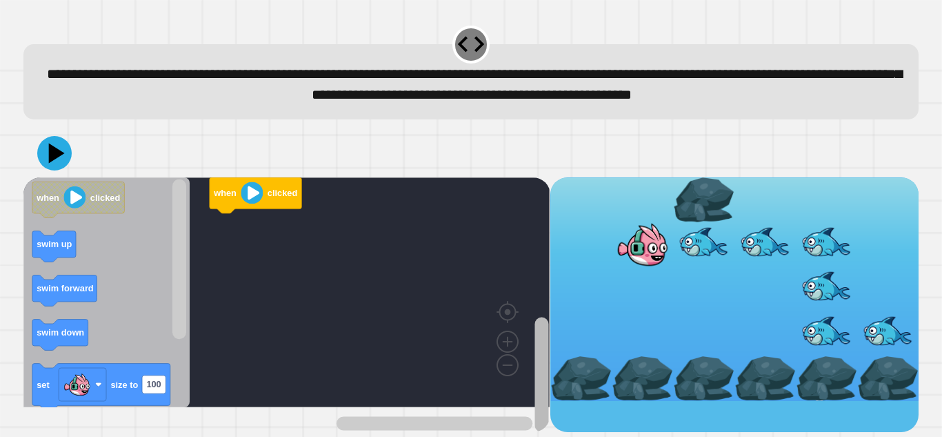
click at [499, 433] on div "when clicked when clicked swim up swim forward swim down set size to 100 swim d…" at bounding box center [471, 280] width 904 height 313
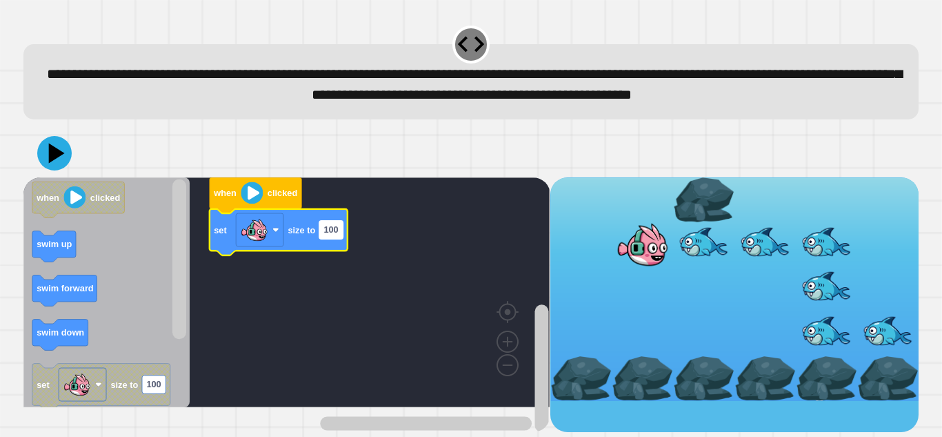
click at [333, 235] on text "100" at bounding box center [331, 229] width 14 height 10
type input "***"
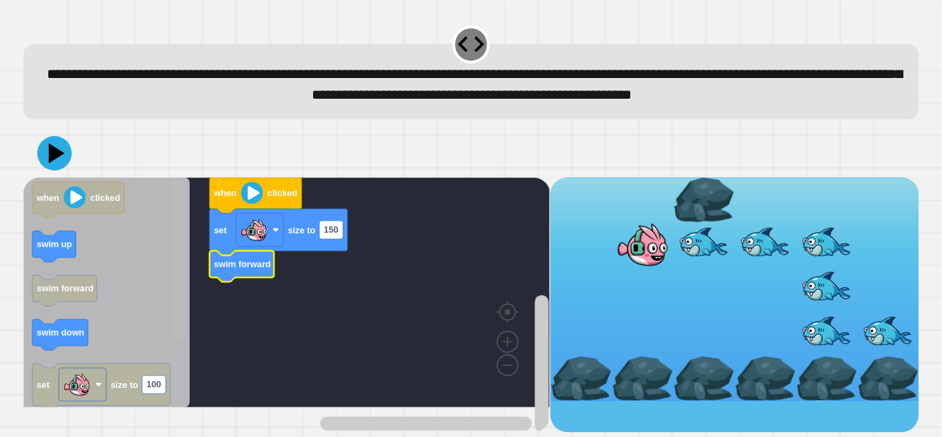
click at [181, 321] on rect "Blockly Workspace" at bounding box center [179, 259] width 14 height 160
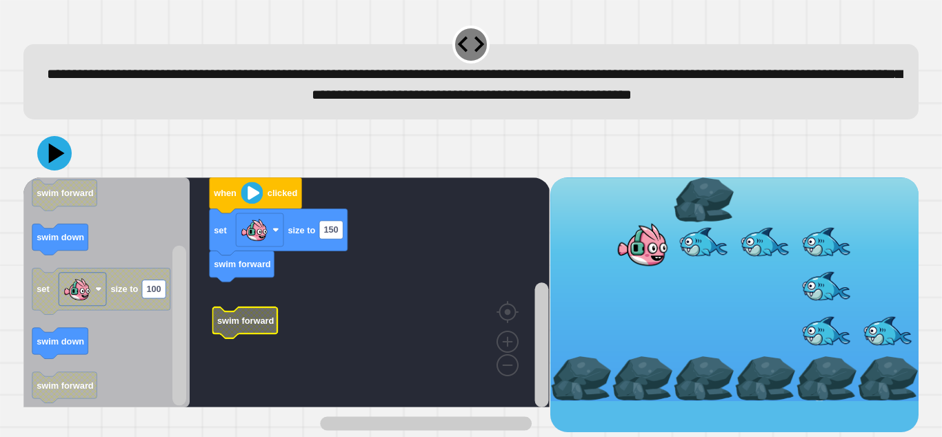
click at [263, 326] on text "swim forward" at bounding box center [245, 320] width 57 height 10
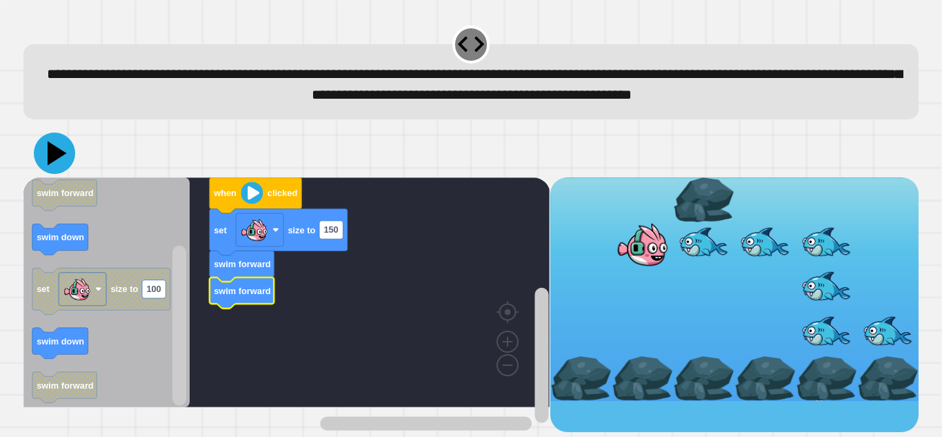
click at [53, 170] on icon at bounding box center [54, 152] width 41 height 41
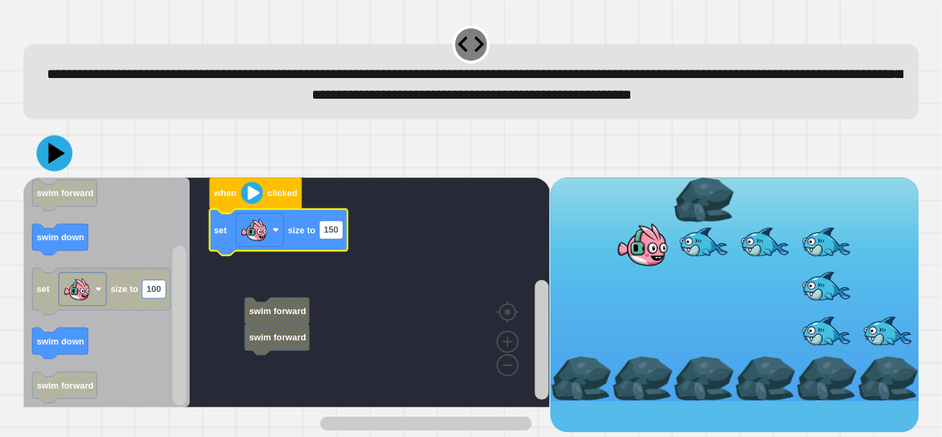
click at [65, 171] on icon at bounding box center [55, 153] width 36 height 36
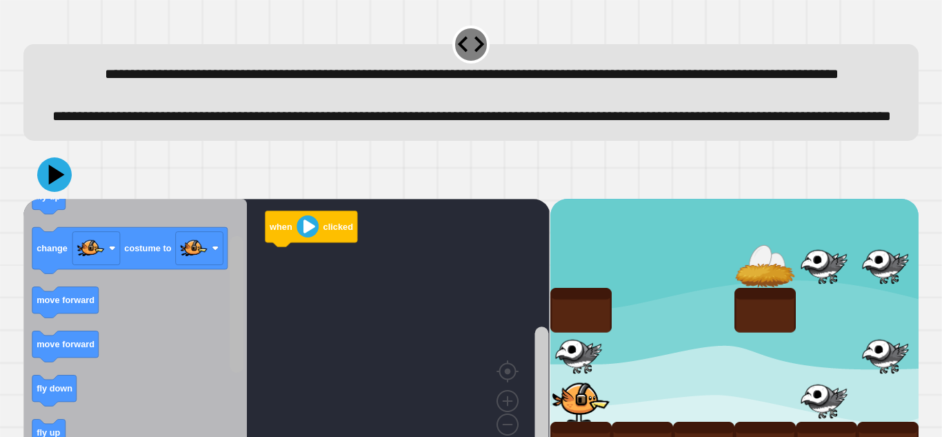
click at [232, 304] on rect "Blockly Workspace" at bounding box center [237, 303] width 14 height 137
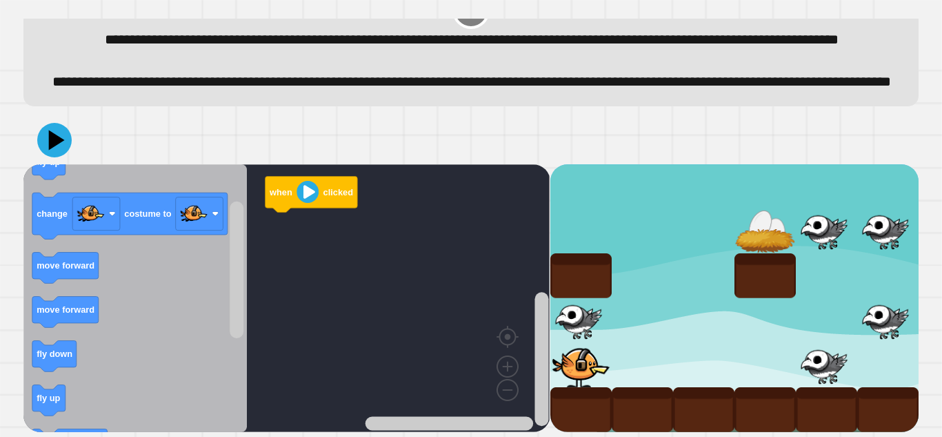
scroll to position [82, 0]
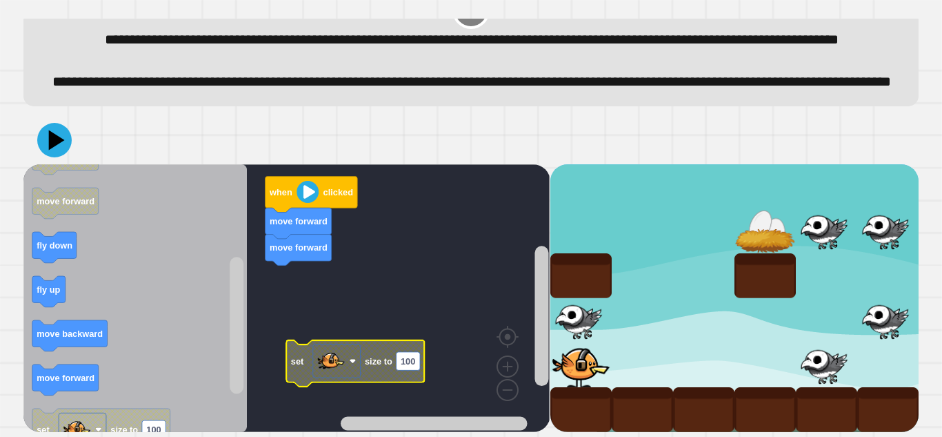
click at [410, 364] on text "100" at bounding box center [408, 360] width 14 height 10
type input "**"
click at [413, 233] on rect "Blockly Workspace" at bounding box center [286, 298] width 526 height 268
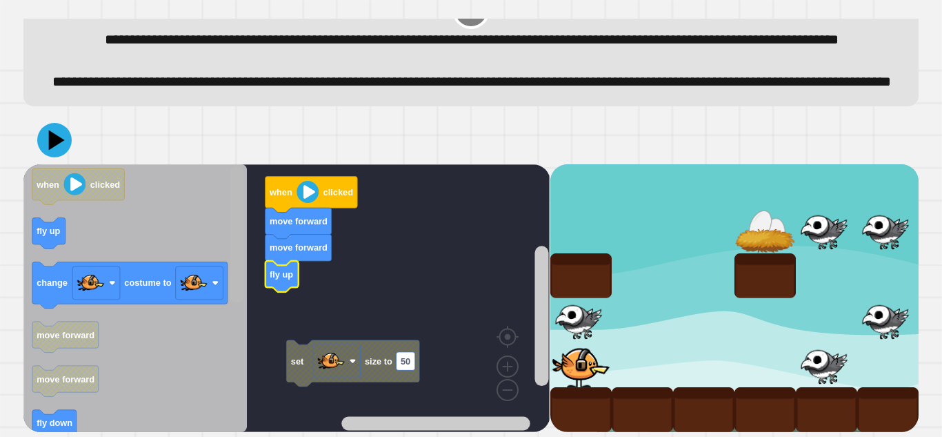
click at [206, 231] on div "set size to 50 when clicked move forward move forward fly up when clicked fly u…" at bounding box center [286, 298] width 526 height 268
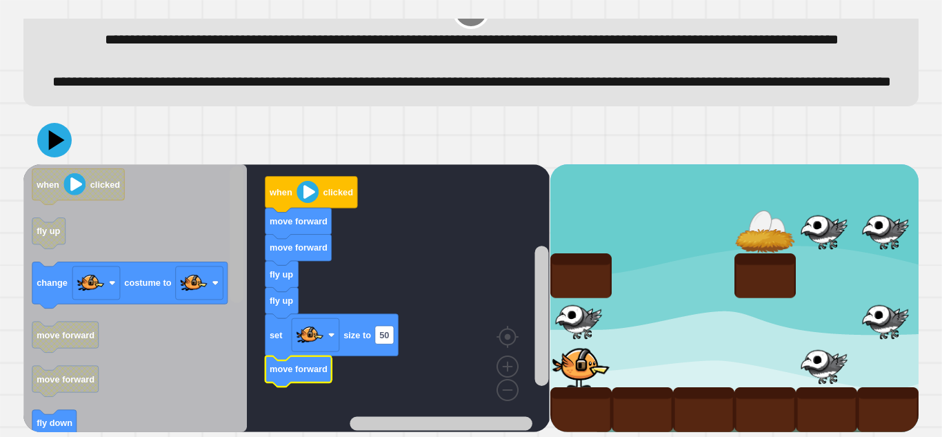
click at [226, 171] on div "when clicked move forward move forward fly up fly up set size to 50 move forwar…" at bounding box center [286, 298] width 526 height 268
click at [48, 146] on icon at bounding box center [54, 139] width 41 height 41
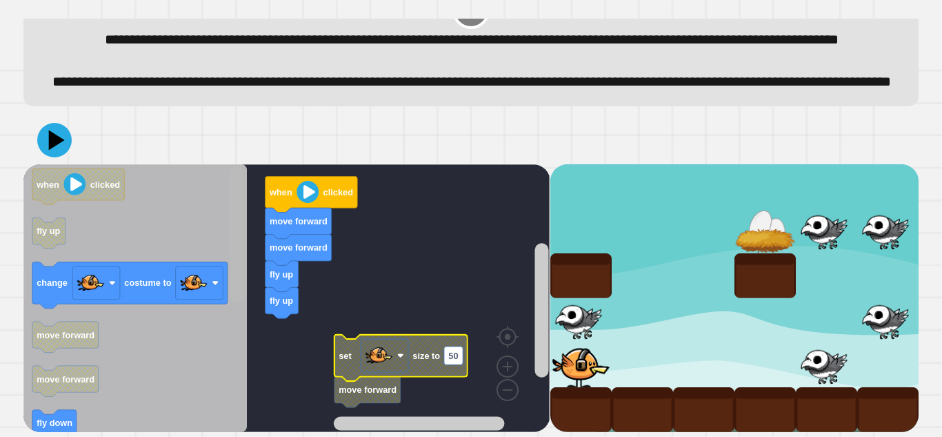
click at [178, 436] on div "when clicked move forward move forward fly up fly up set size to 50 move forwar…" at bounding box center [471, 274] width 904 height 326
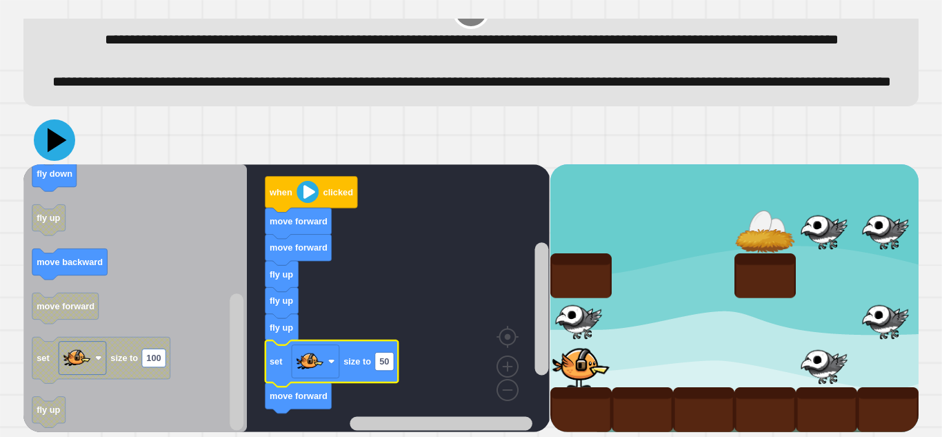
click at [57, 148] on icon at bounding box center [54, 139] width 41 height 41
click at [773, 255] on div at bounding box center [765, 275] width 61 height 45
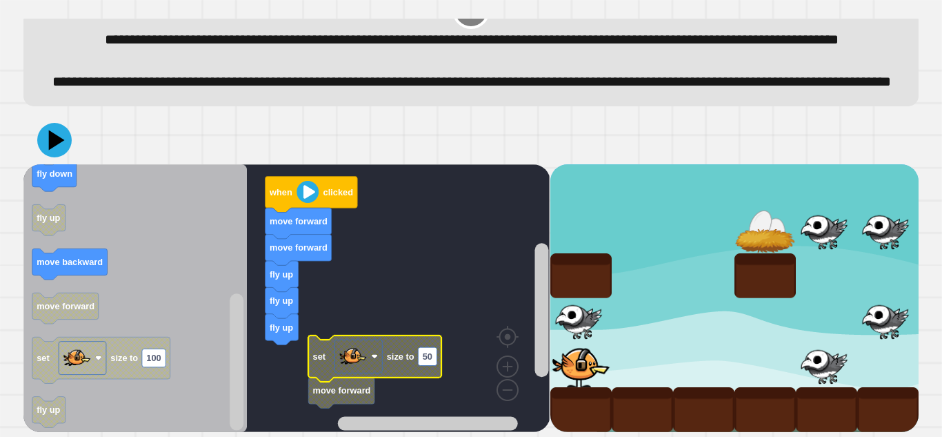
click at [428, 353] on text "50" at bounding box center [428, 356] width 10 height 10
type input "*"
click at [419, 393] on rect "Blockly Workspace" at bounding box center [286, 298] width 526 height 268
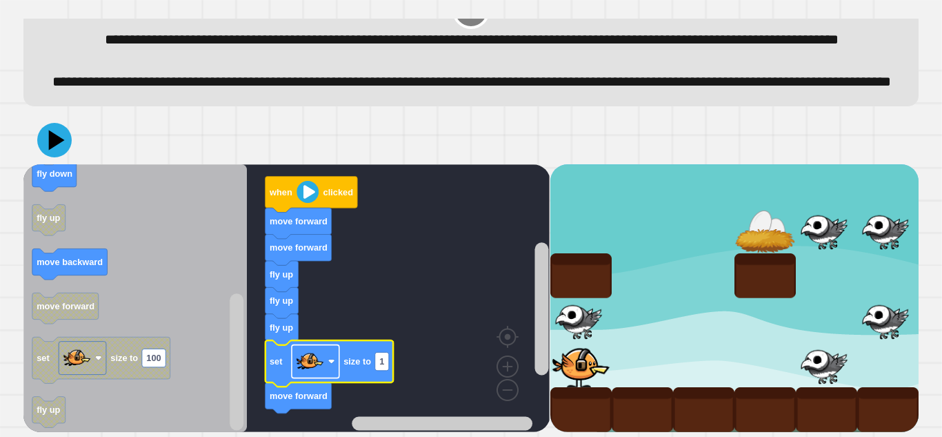
click at [335, 362] on image "Blockly Workspace" at bounding box center [331, 360] width 7 height 7
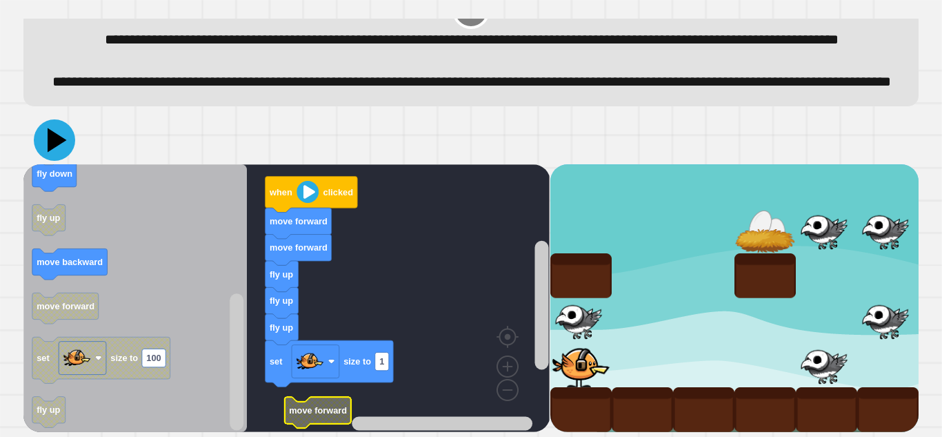
click at [60, 146] on icon at bounding box center [54, 139] width 41 height 41
click at [43, 130] on icon at bounding box center [54, 139] width 41 height 41
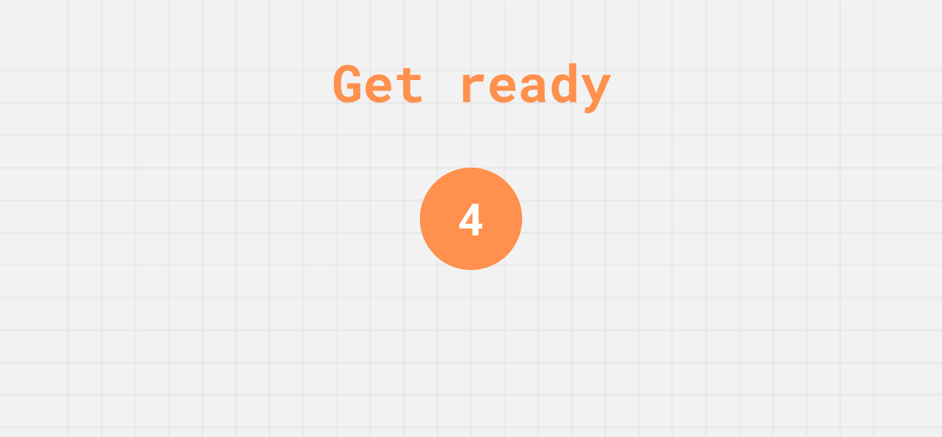
scroll to position [0, 0]
drag, startPoint x: 941, startPoint y: 138, endPoint x: 942, endPoint y: 164, distance: 25.5
click at [942, 164] on div "Get ready 4" at bounding box center [471, 218] width 942 height 437
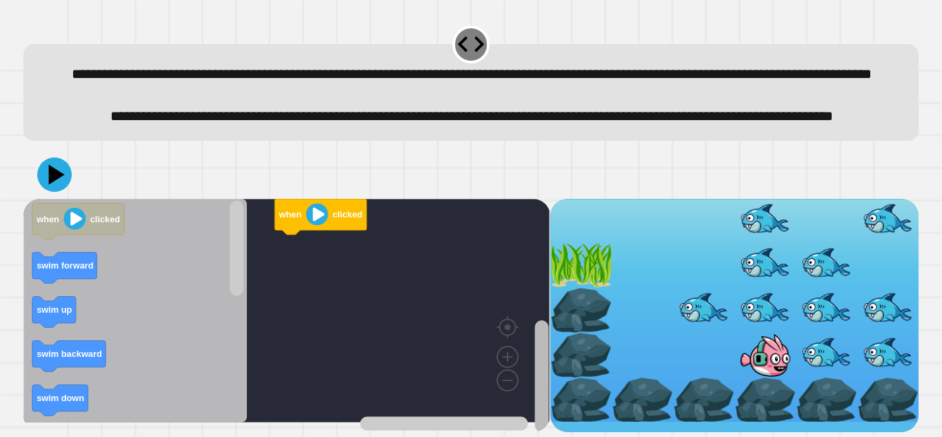
click at [542, 404] on rect "Blockly Workspace" at bounding box center [542, 376] width 14 height 112
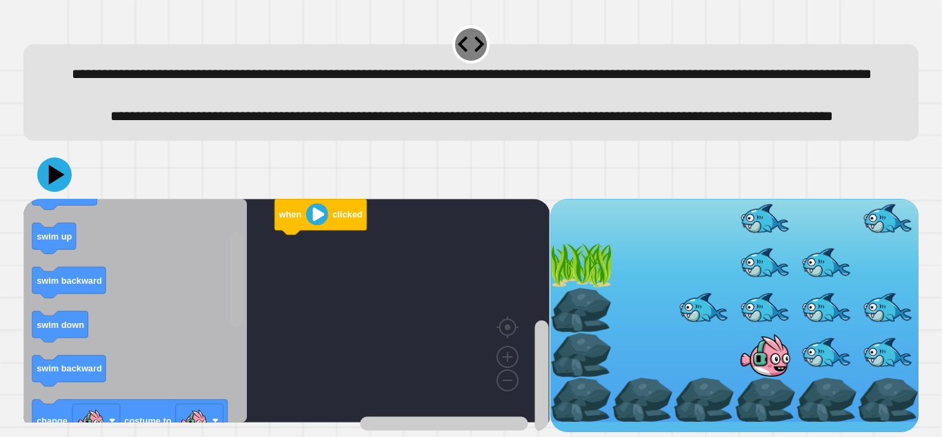
click at [243, 327] on rect "Blockly Workspace" at bounding box center [237, 279] width 14 height 95
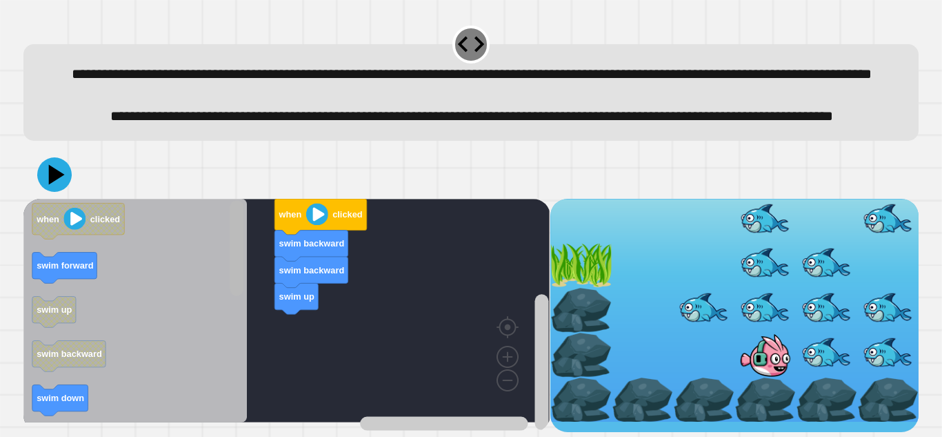
click at [229, 261] on g "Blockly Workspace" at bounding box center [236, 310] width 17 height 220
click at [59, 192] on icon at bounding box center [54, 174] width 34 height 34
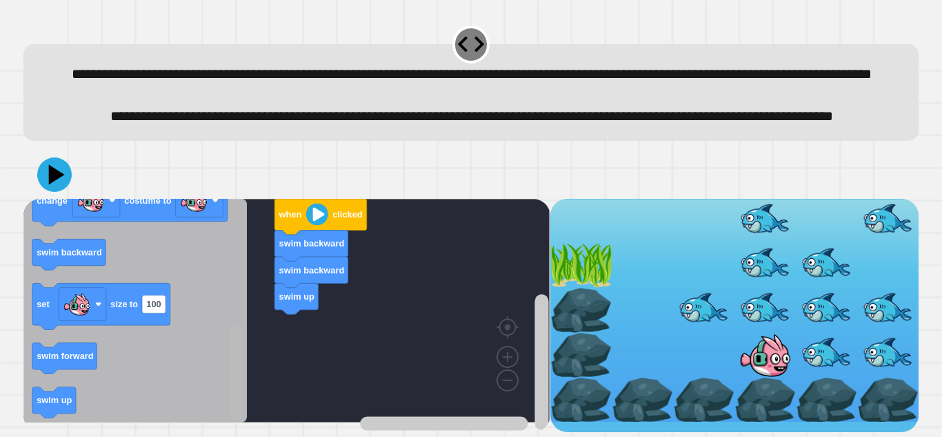
click at [193, 436] on html "**********" at bounding box center [471, 218] width 942 height 437
click at [245, 390] on rect "Blockly Workspace" at bounding box center [236, 310] width 17 height 220
click at [272, 424] on div "when clicked swim backward swim backward swim up when clicked swim forward swim…" at bounding box center [286, 315] width 526 height 233
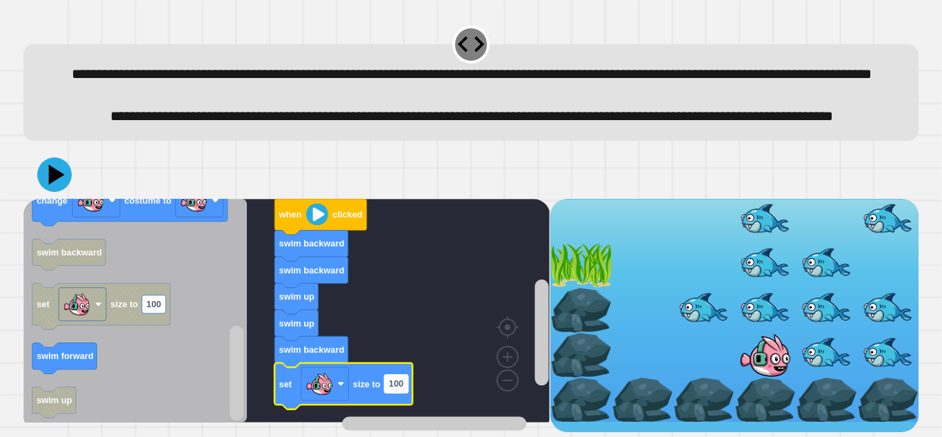
click at [402, 388] on text "100" at bounding box center [396, 383] width 14 height 10
type input "*"
click at [61, 193] on icon at bounding box center [54, 174] width 37 height 37
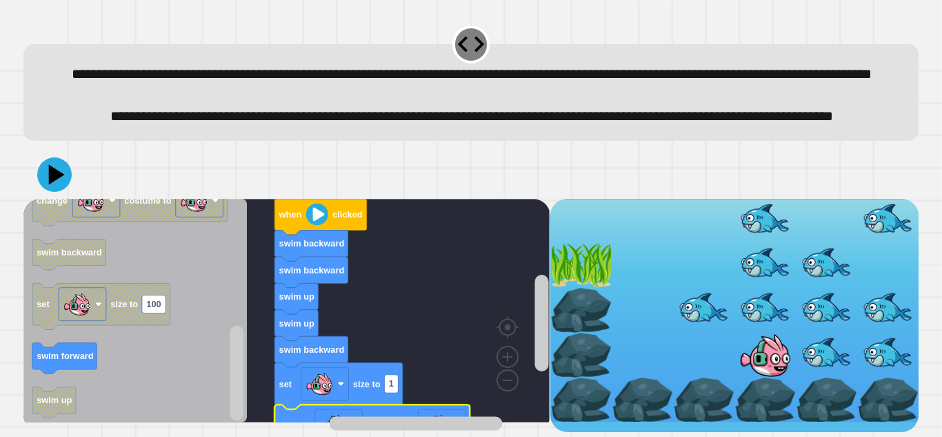
click at [531, 385] on rect "Blockly Workspace" at bounding box center [286, 311] width 526 height 224
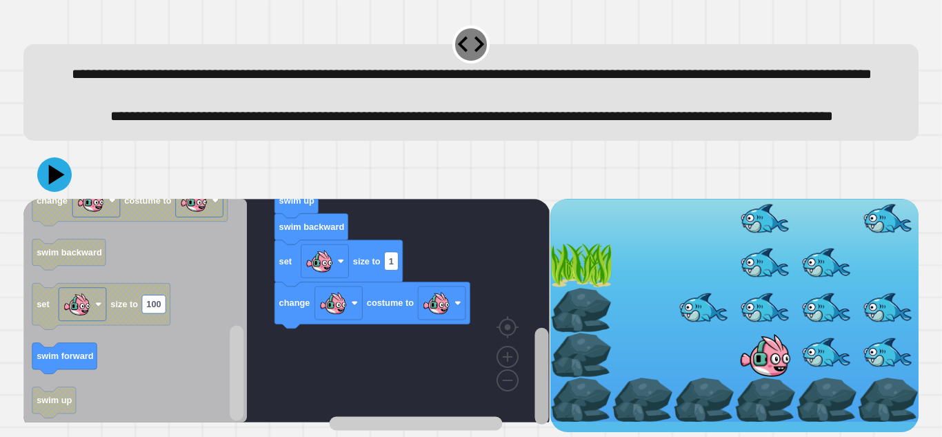
click at [547, 436] on html "**********" at bounding box center [471, 218] width 942 height 437
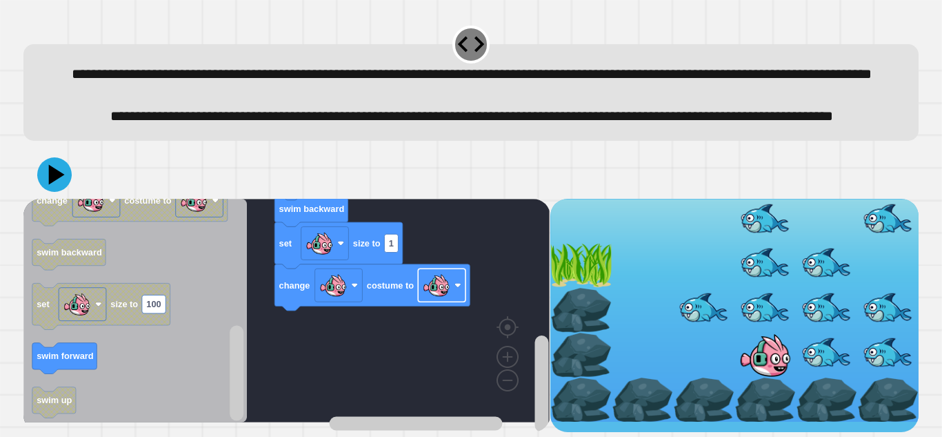
click at [452, 301] on rect "Blockly Workspace" at bounding box center [442, 284] width 48 height 33
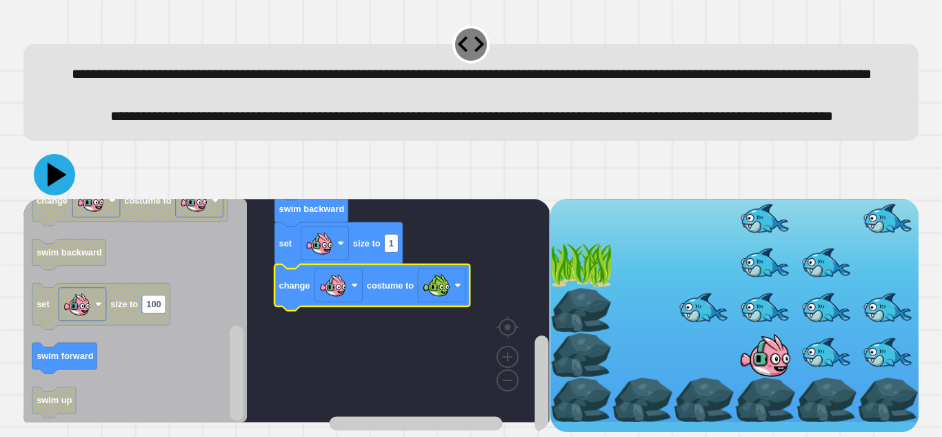
click at [66, 195] on icon at bounding box center [54, 174] width 41 height 41
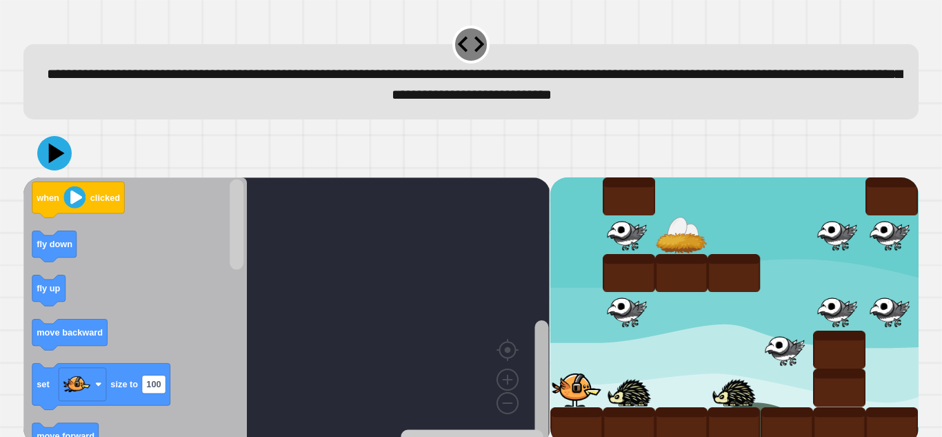
click at [522, 339] on div "when clicked fly down fly up move backward set size to 100 move forward move fo…" at bounding box center [286, 311] width 526 height 268
click at [533, 384] on icon "Blockly Workspace" at bounding box center [541, 320] width 17 height 250
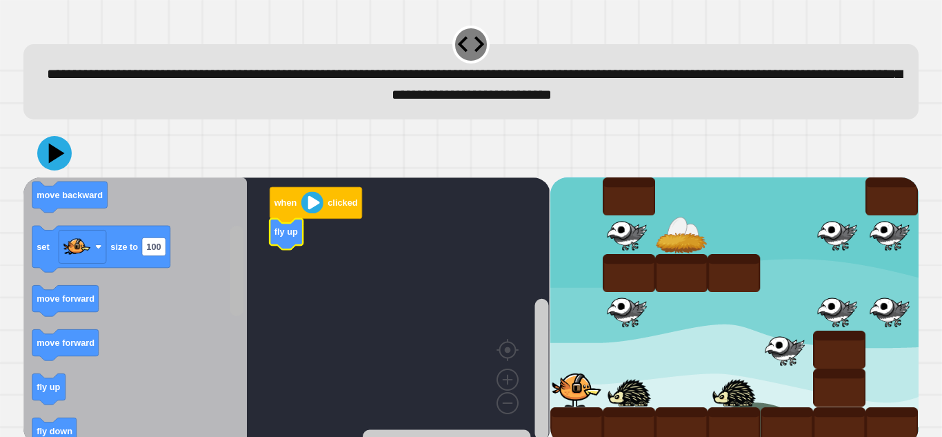
click at [247, 301] on div "when clicked fly up when clicked fly down fly up move backward set size to 100 …" at bounding box center [286, 311] width 526 height 268
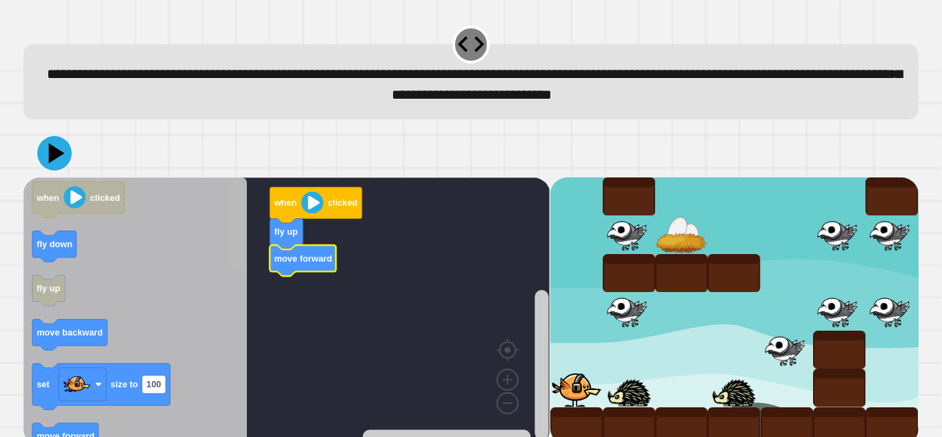
click at [248, 227] on div "when clicked fly up move forward when clicked fly down fly up move backward set…" at bounding box center [286, 311] width 526 height 268
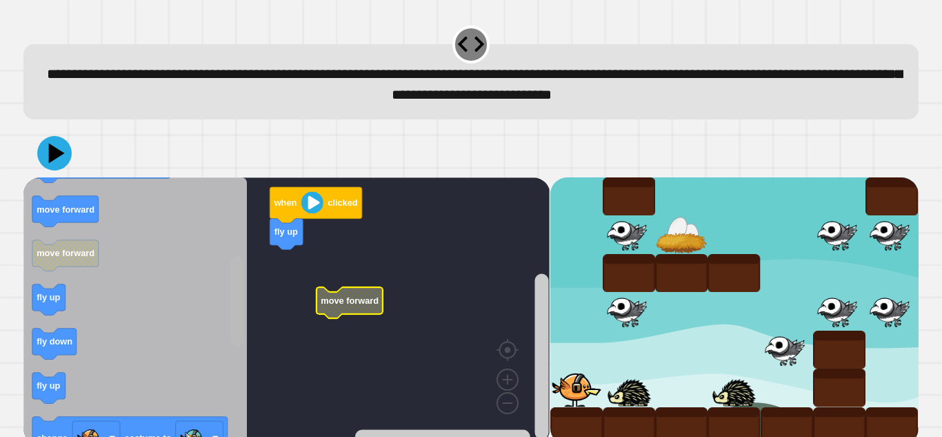
click at [237, 336] on rect "Blockly Workspace" at bounding box center [237, 301] width 14 height 90
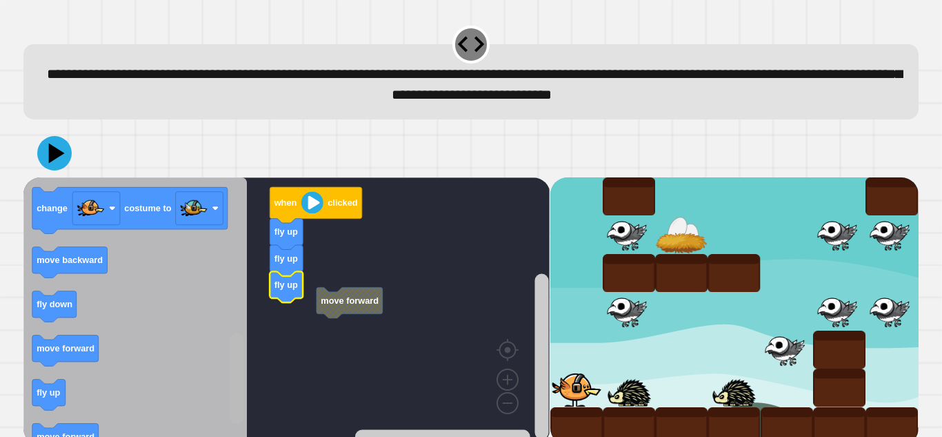
click at [237, 401] on rect "Blockly Workspace" at bounding box center [237, 378] width 14 height 90
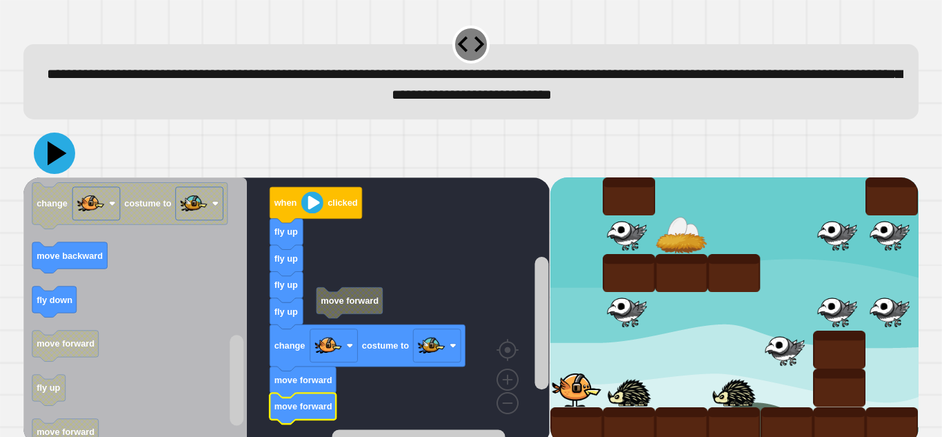
click at [63, 152] on icon at bounding box center [54, 152] width 41 height 41
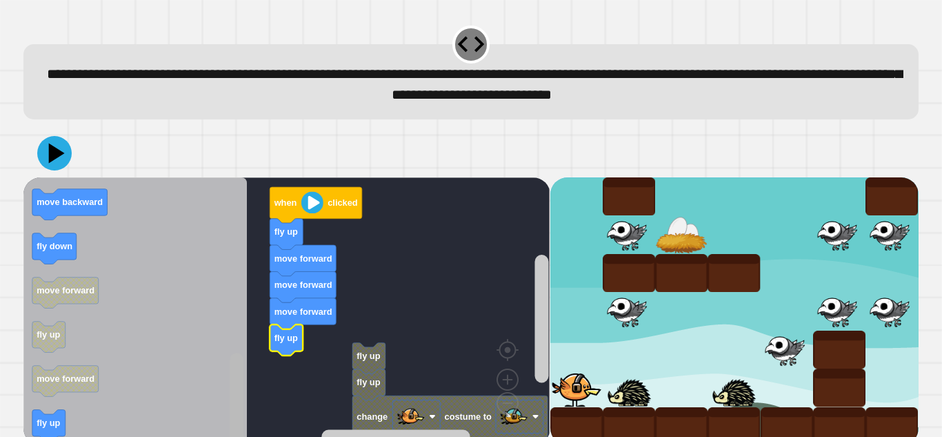
click at [233, 397] on rect "Blockly Workspace" at bounding box center [237, 398] width 14 height 90
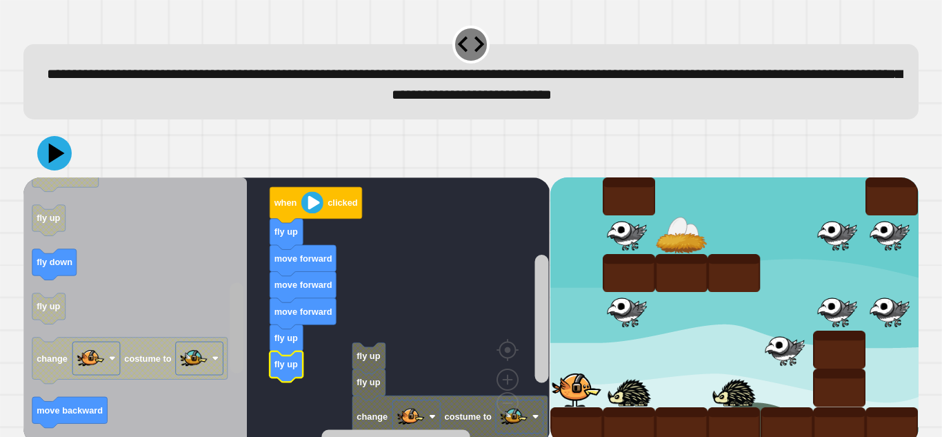
click at [221, 330] on div "fly up fly up change costume to when clicked fly up move forward move forward m…" at bounding box center [286, 311] width 526 height 268
click at [44, 146] on icon at bounding box center [54, 152] width 41 height 41
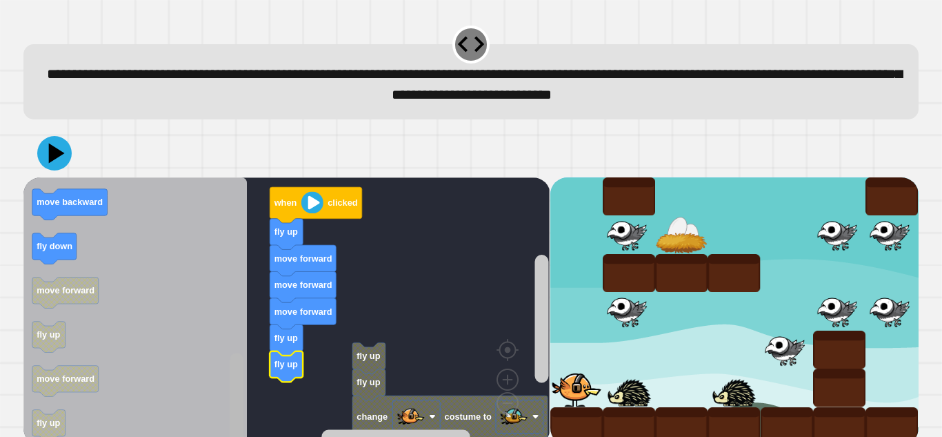
click at [240, 424] on rect "Blockly Workspace" at bounding box center [237, 398] width 14 height 90
click at [285, 295] on div "fly up fly up change costume to when clicked fly up move forward move forward m…" at bounding box center [286, 311] width 526 height 268
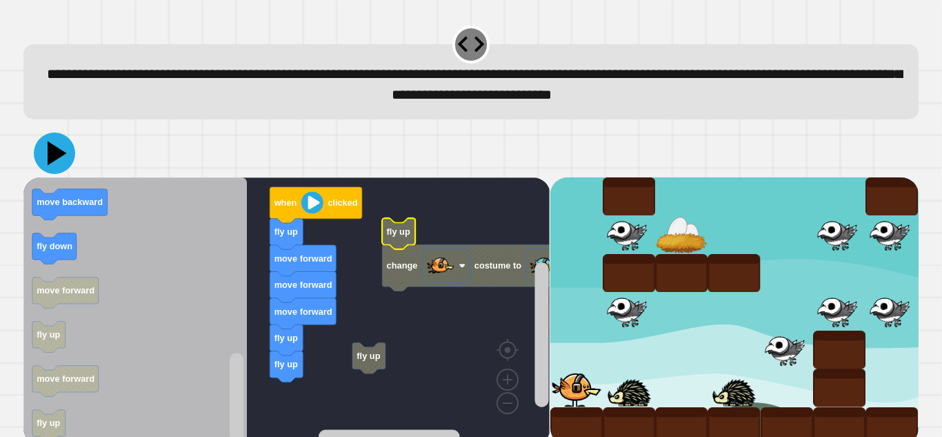
click at [52, 153] on icon at bounding box center [57, 153] width 19 height 24
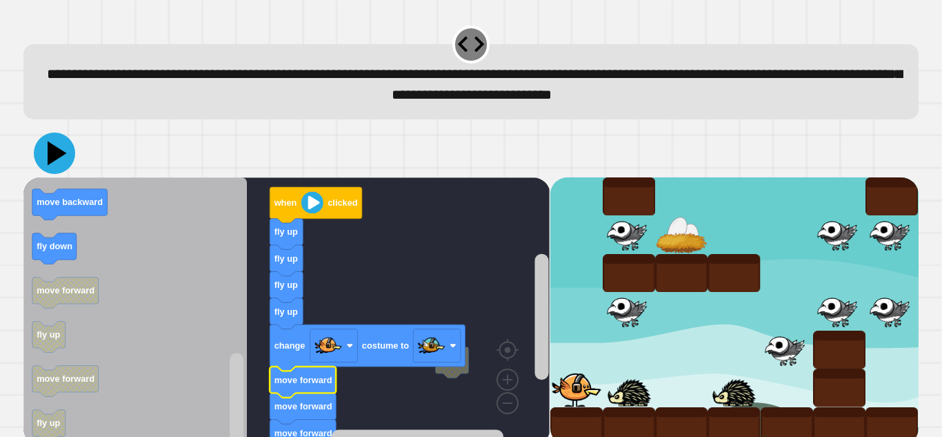
click at [66, 161] on icon at bounding box center [54, 152] width 41 height 41
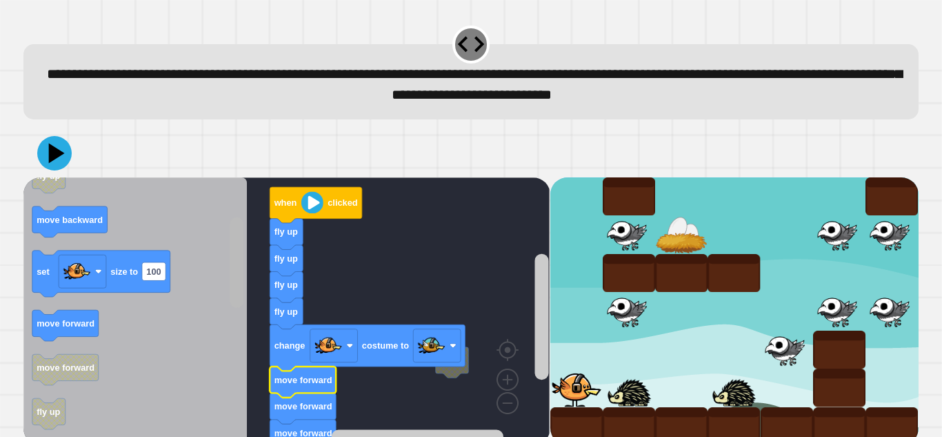
click at [237, 268] on rect "Blockly Workspace" at bounding box center [237, 262] width 14 height 90
